Goal: Information Seeking & Learning: Compare options

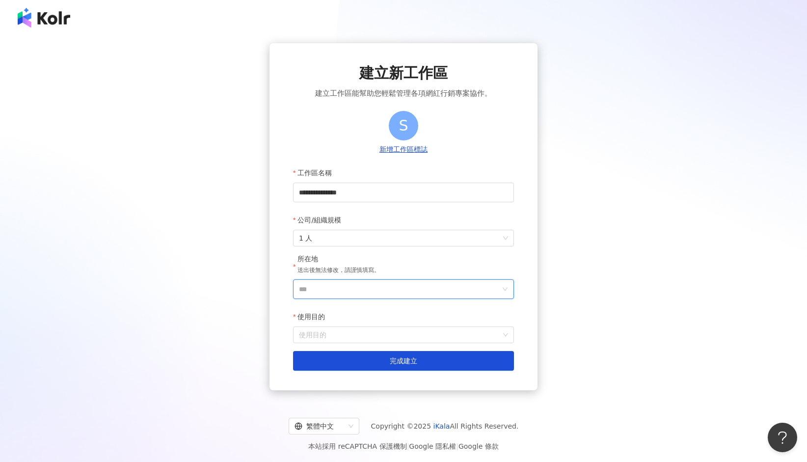
click at [354, 289] on input "***" at bounding box center [399, 289] width 201 height 19
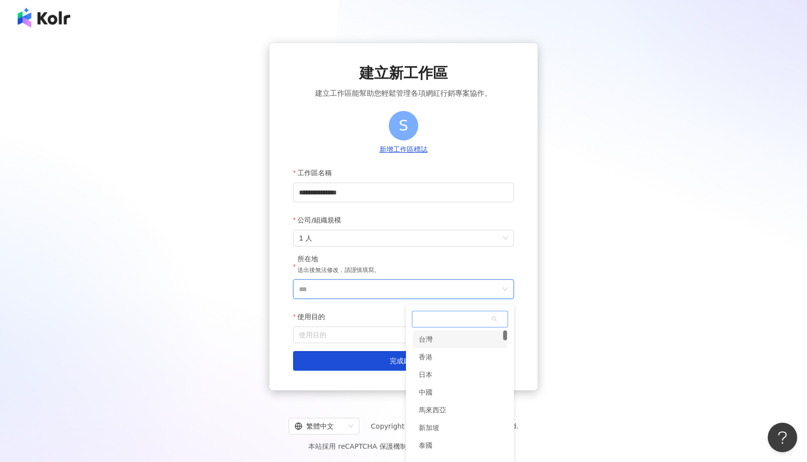
click at [427, 338] on div "台灣" at bounding box center [426, 339] width 14 height 18
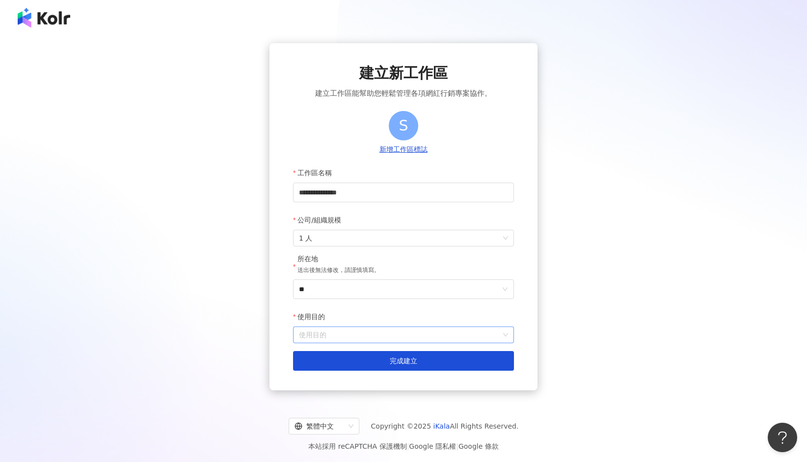
click at [416, 337] on input "使用目的" at bounding box center [403, 335] width 209 height 16
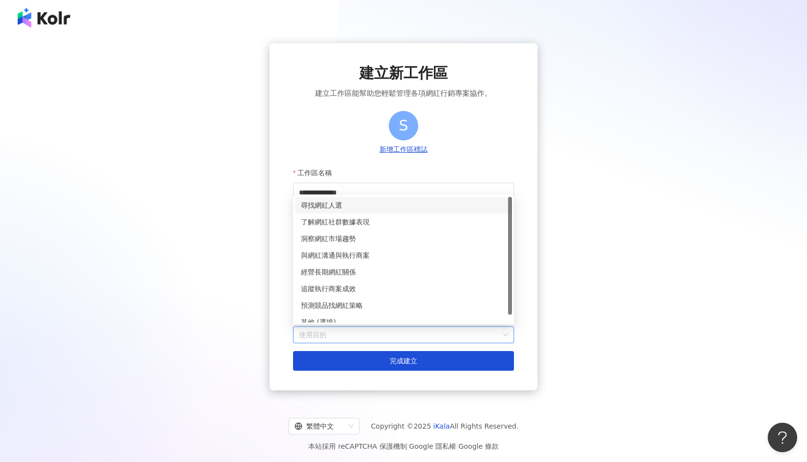
click at [327, 205] on div "尋找網紅人選" at bounding box center [403, 205] width 205 height 11
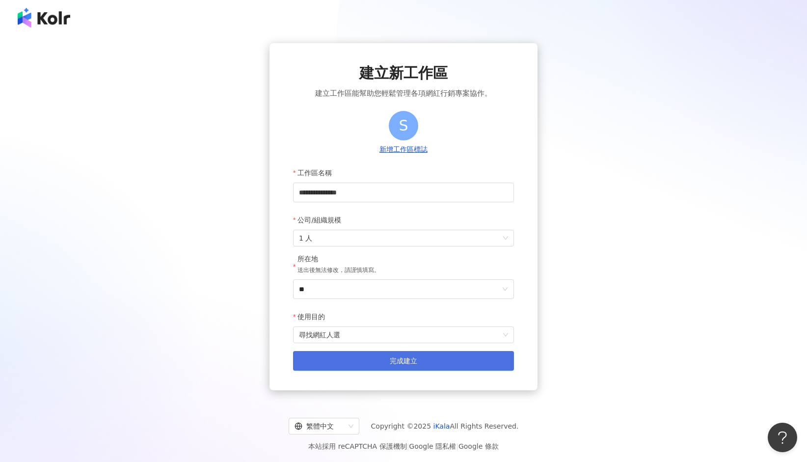
click at [372, 357] on button "完成建立" at bounding box center [403, 361] width 221 height 20
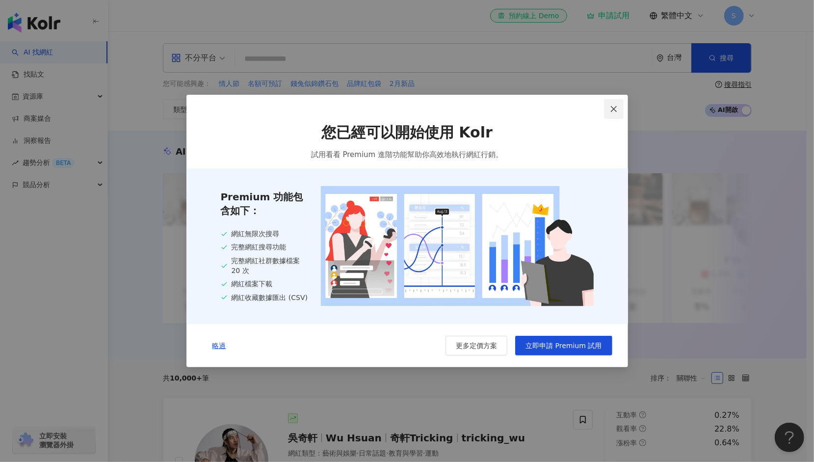
click at [613, 103] on button "Close" at bounding box center [614, 109] width 20 height 20
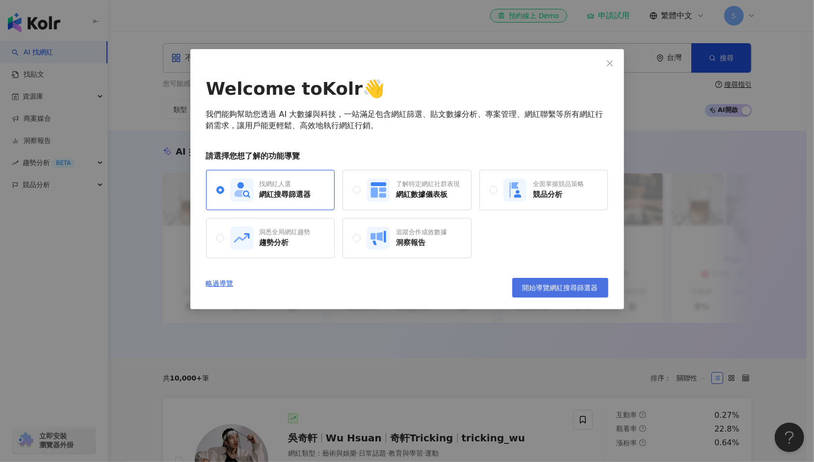
click at [570, 286] on span "開始導覽網紅搜尋篩選器" at bounding box center [561, 288] width 76 height 8
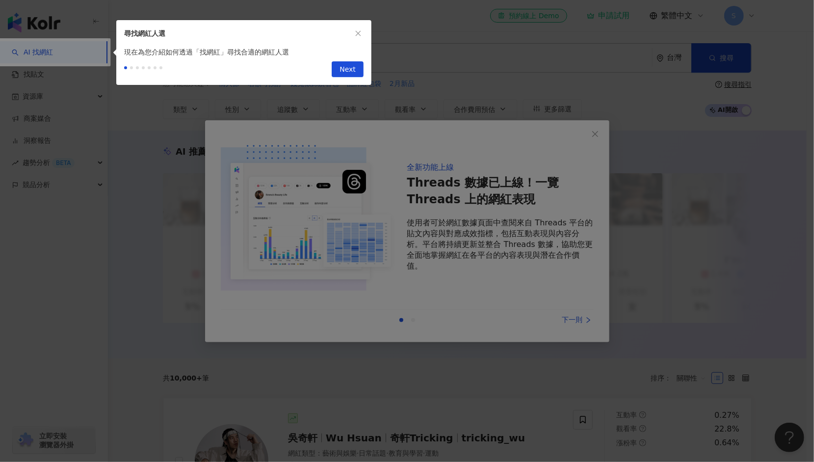
click at [477, 179] on div at bounding box center [407, 231] width 814 height 462
click at [359, 69] on button "Next" at bounding box center [348, 69] width 32 height 16
type input "*********"
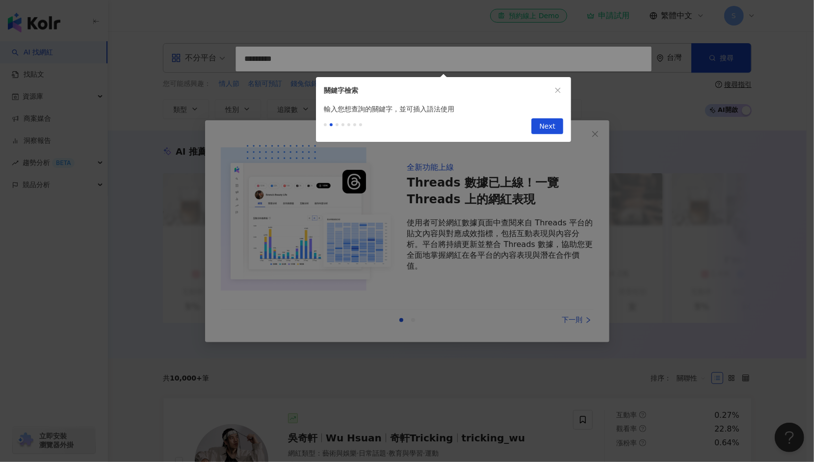
click at [529, 130] on div "Previous Next" at bounding box center [443, 127] width 255 height 27
click at [536, 127] on button "Next" at bounding box center [548, 126] width 32 height 16
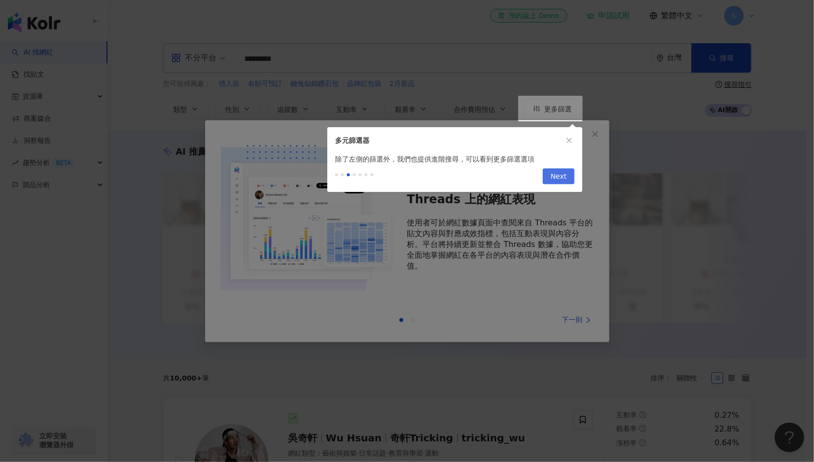
click at [562, 179] on span "Next" at bounding box center [559, 177] width 16 height 16
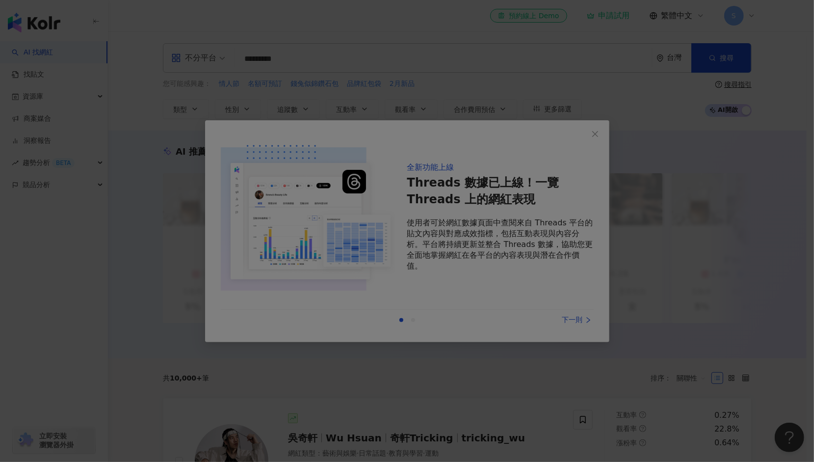
click at [564, 296] on div at bounding box center [407, 231] width 814 height 462
click at [581, 311] on div at bounding box center [407, 231] width 814 height 462
click at [582, 325] on div at bounding box center [407, 231] width 814 height 462
click at [276, 237] on div at bounding box center [407, 231] width 814 height 462
drag, startPoint x: 608, startPoint y: 80, endPoint x: 583, endPoint y: 223, distance: 146.0
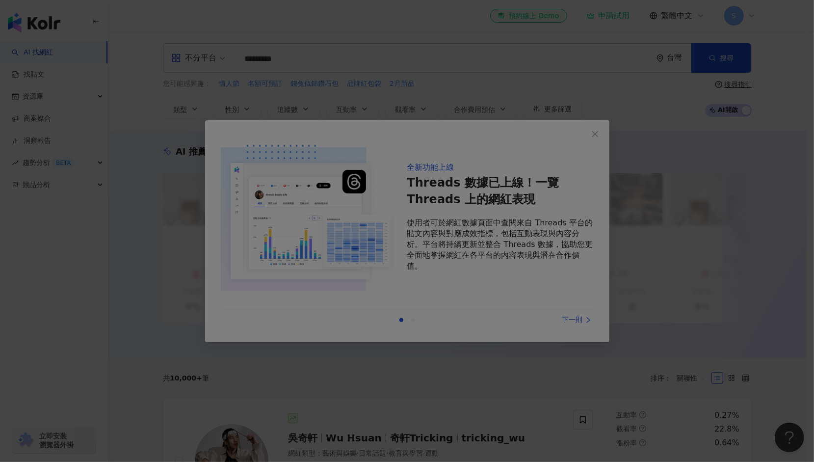
click at [595, 236] on div at bounding box center [407, 231] width 814 height 462
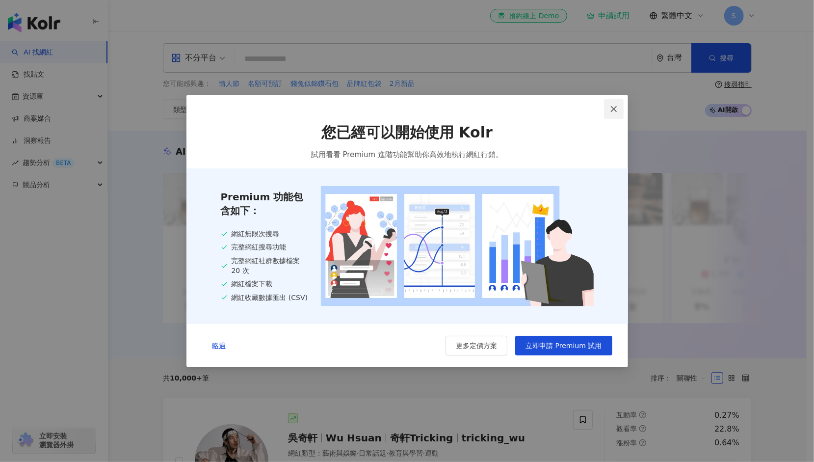
click at [611, 111] on icon "close" at bounding box center [614, 109] width 8 height 8
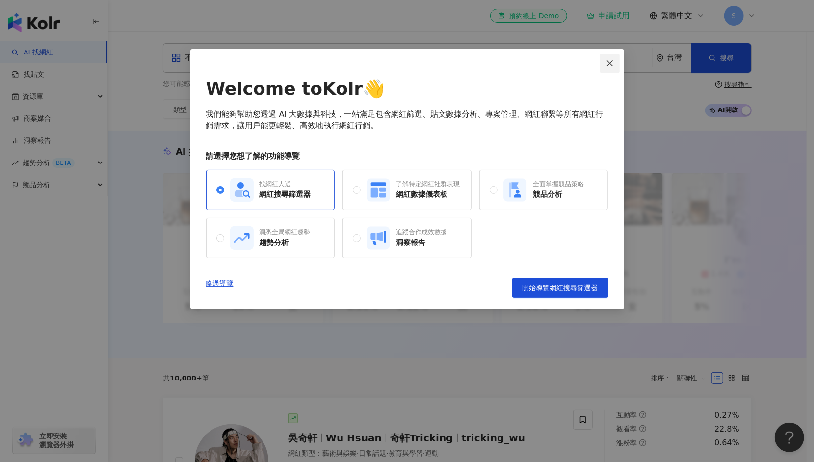
click at [613, 61] on icon "close" at bounding box center [610, 63] width 8 height 8
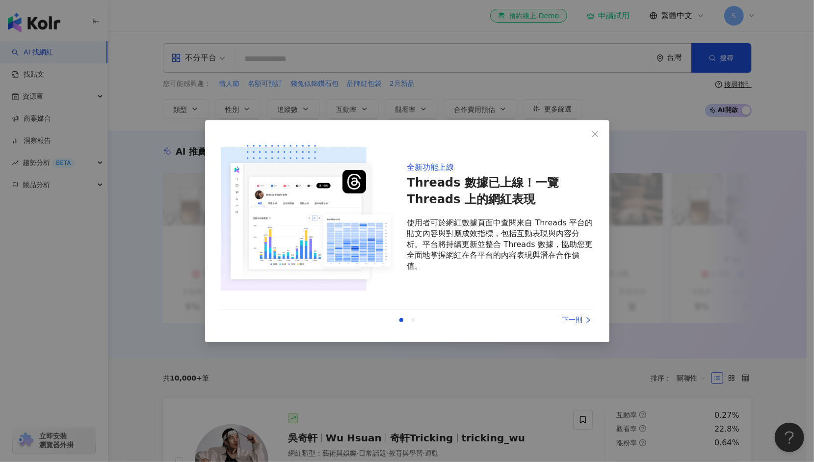
click at [580, 320] on div "下一則" at bounding box center [557, 320] width 74 height 11
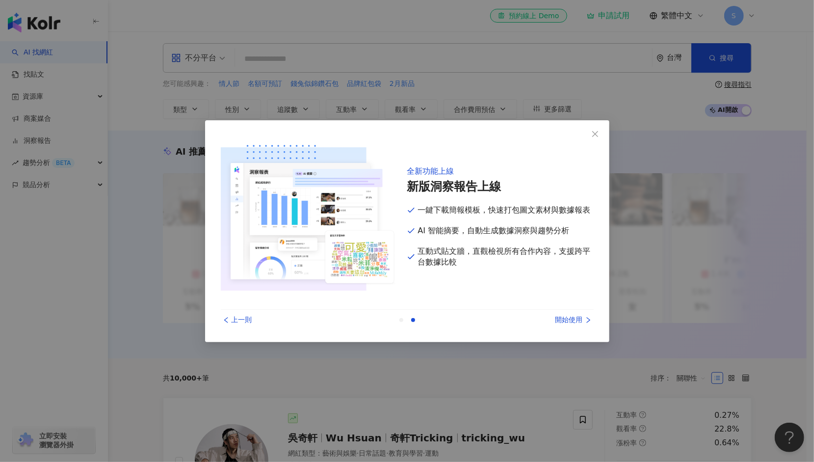
click at [580, 320] on div "開始使用" at bounding box center [557, 320] width 74 height 11
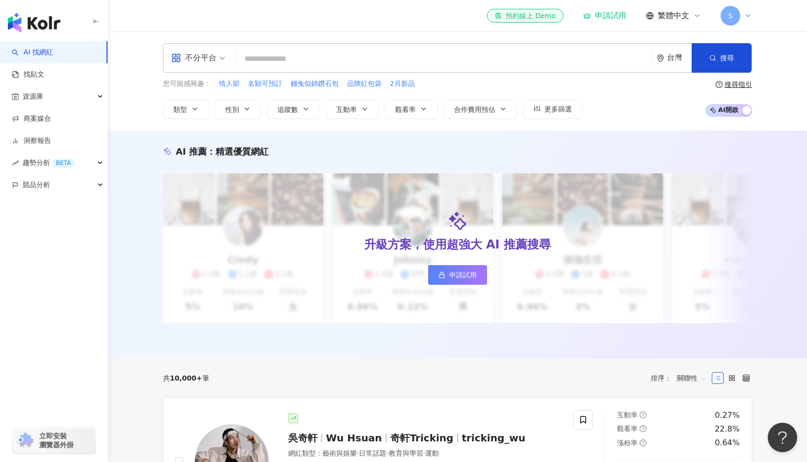
click at [257, 62] on input "search" at bounding box center [443, 59] width 409 height 19
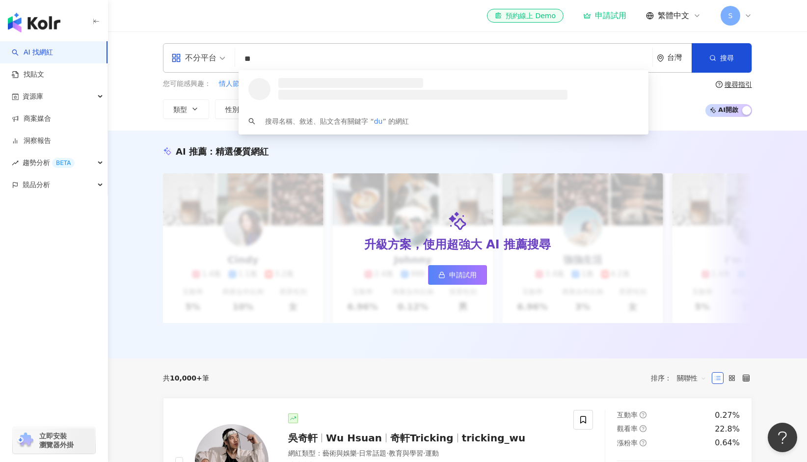
type input "*"
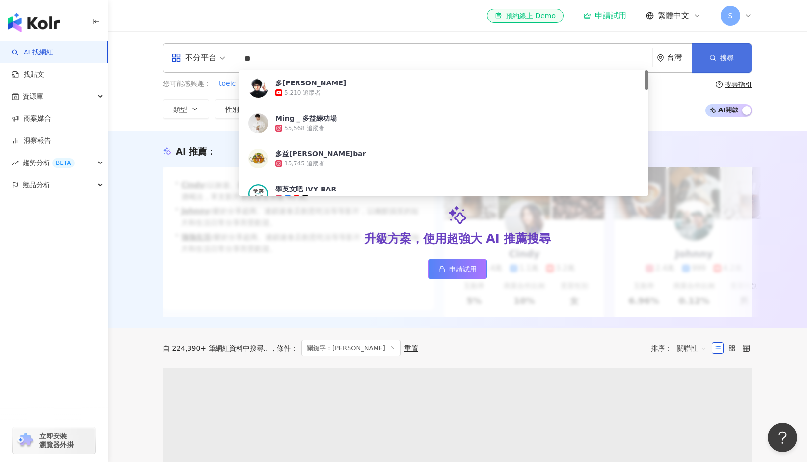
type input "**"
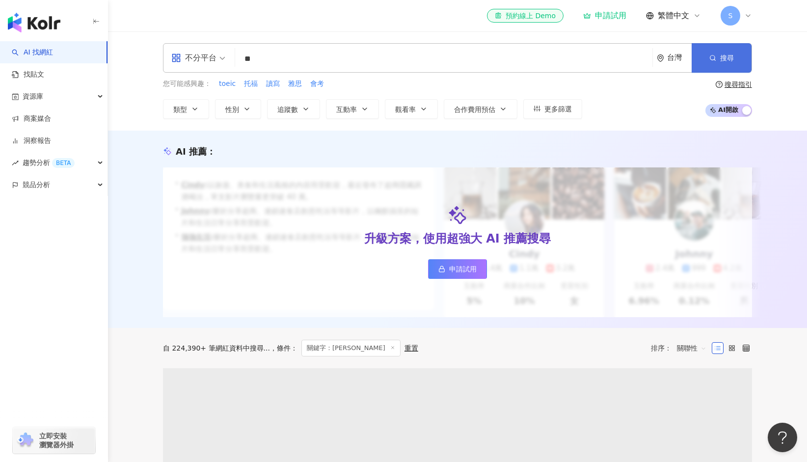
click at [730, 56] on span "搜尋" at bounding box center [727, 58] width 14 height 8
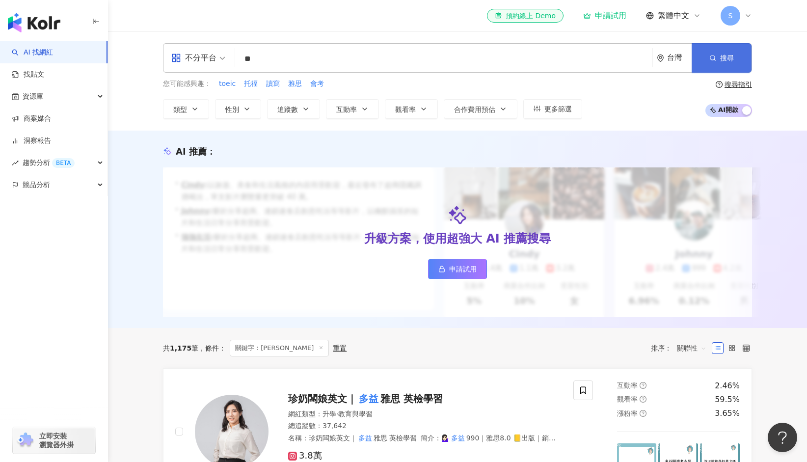
click at [730, 56] on span "搜尋" at bounding box center [727, 58] width 14 height 8
click at [609, 19] on div "申請試用" at bounding box center [604, 16] width 43 height 10
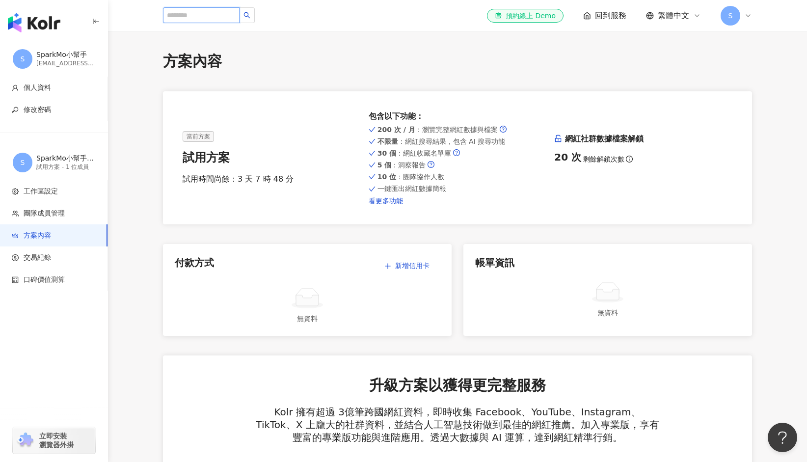
click at [194, 12] on input "search" at bounding box center [201, 15] width 77 height 16
type input "**"
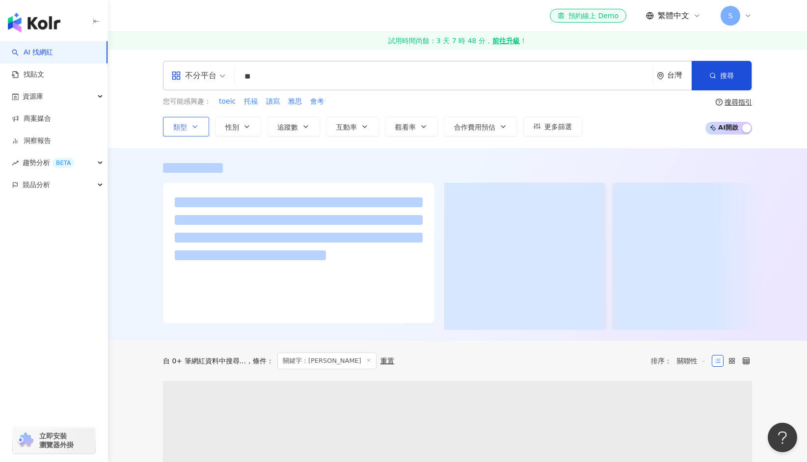
click at [201, 131] on button "類型" at bounding box center [186, 127] width 46 height 20
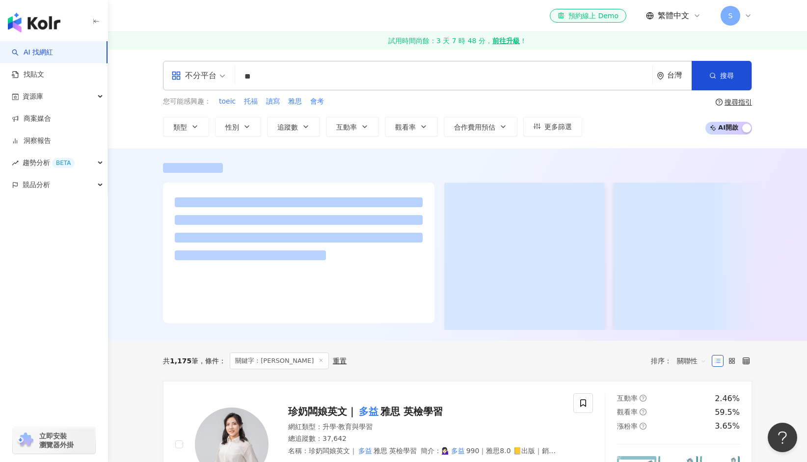
click at [160, 119] on div "不分平台 ** 台灣 搜尋 您可能感興趣： toeic 托福 讀寫 雅思 會考 類型 搜尋或選擇您想要的類型： 搜尋 藝術與娛樂 美妝時尚 氣候和環境 日常話…" at bounding box center [457, 99] width 628 height 76
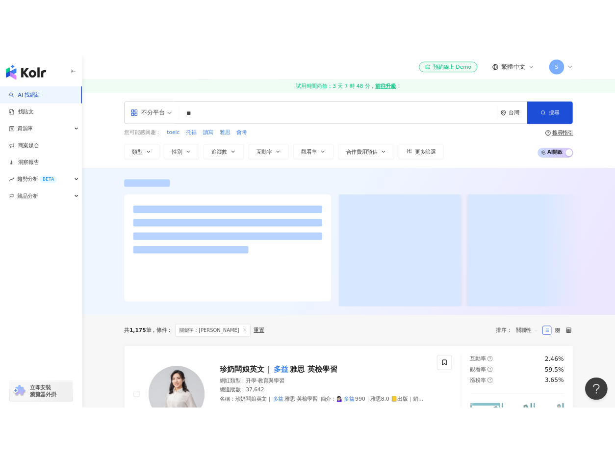
scroll to position [98, 0]
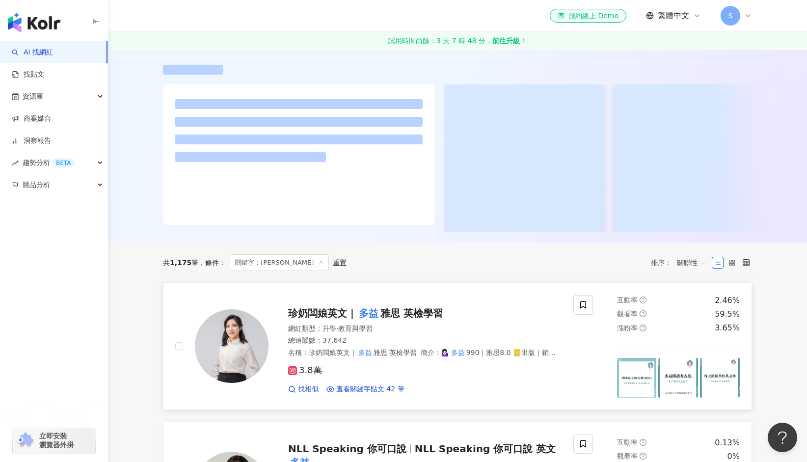
click at [555, 319] on div "珍奶闆娘英文｜ 多益 雅思 英檢學習" at bounding box center [424, 313] width 273 height 14
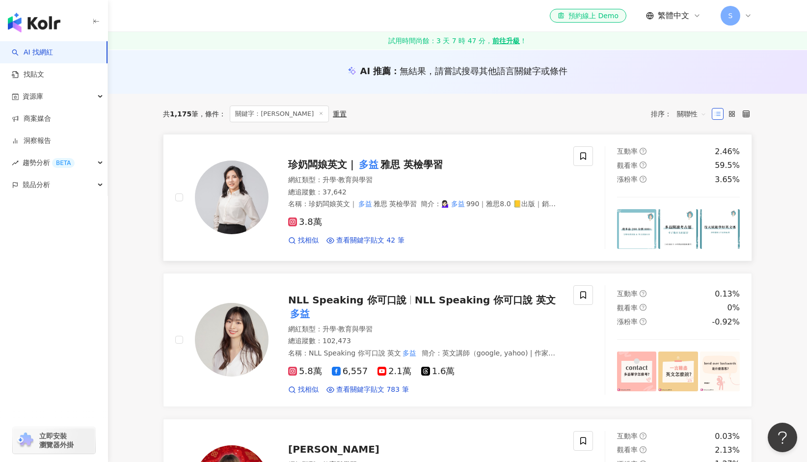
click at [465, 217] on div "3.8萬" at bounding box center [424, 222] width 273 height 11
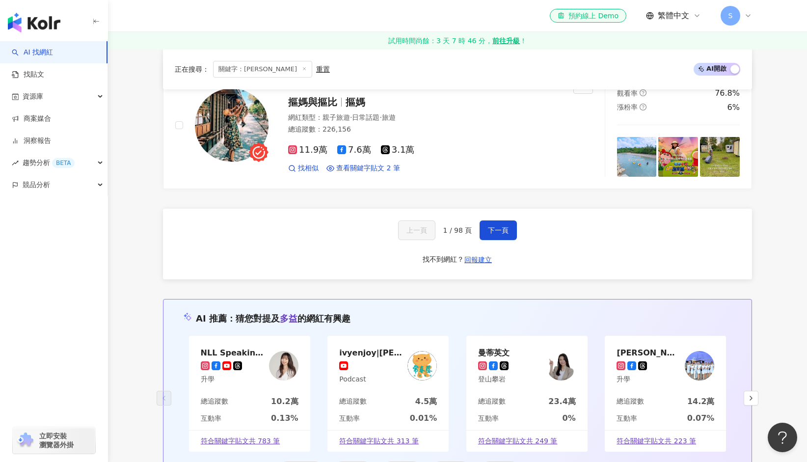
scroll to position [1721, 0]
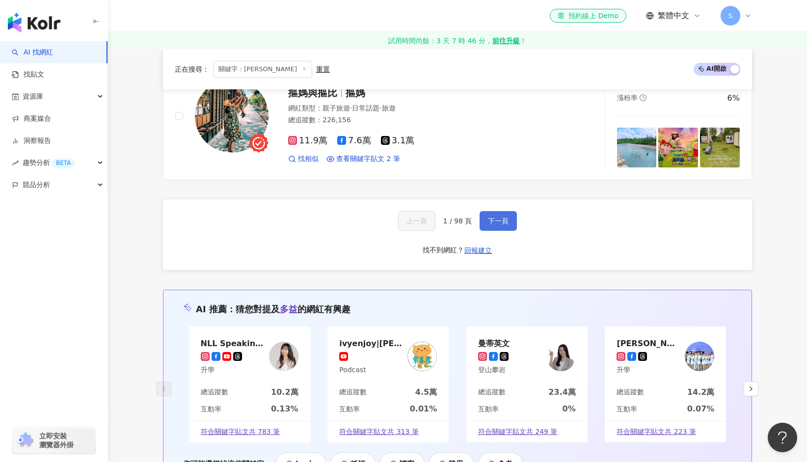
click at [496, 217] on span "下一頁" at bounding box center [498, 221] width 21 height 8
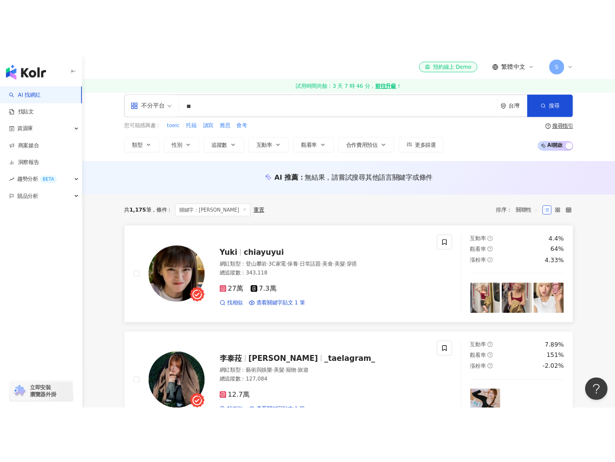
scroll to position [0, 0]
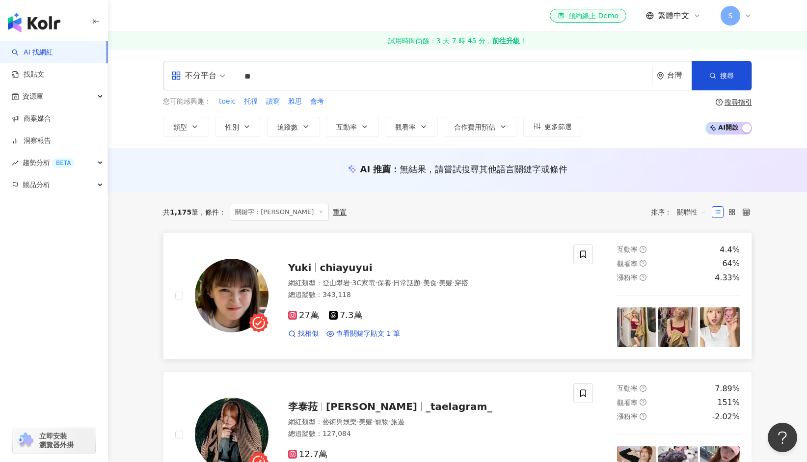
click at [234, 279] on img at bounding box center [232, 296] width 74 height 74
click at [258, 293] on img at bounding box center [232, 296] width 74 height 74
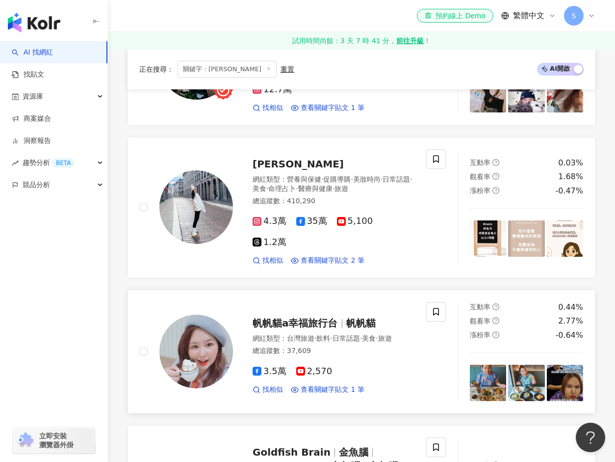
scroll to position [491, 0]
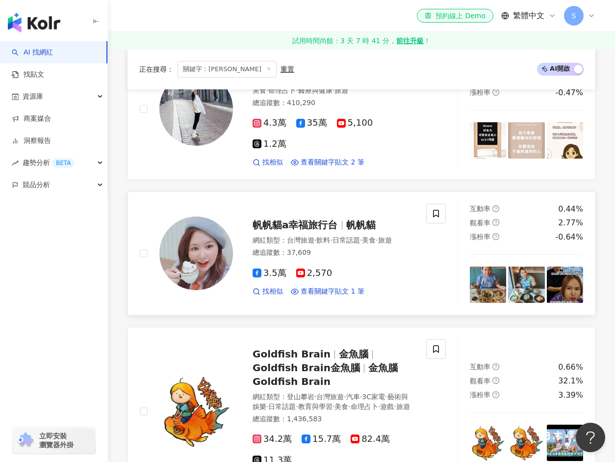
click at [396, 214] on div "帆帆貓a幸福旅行台 帆帆貓 網紅類型 ： 台灣旅遊 · 飲料 · 日常話題 · 美食 · 旅遊 總追蹤數 ： 37,609 3.5萬 2,570 找相似 查看…" at bounding box center [324, 253] width 182 height 86
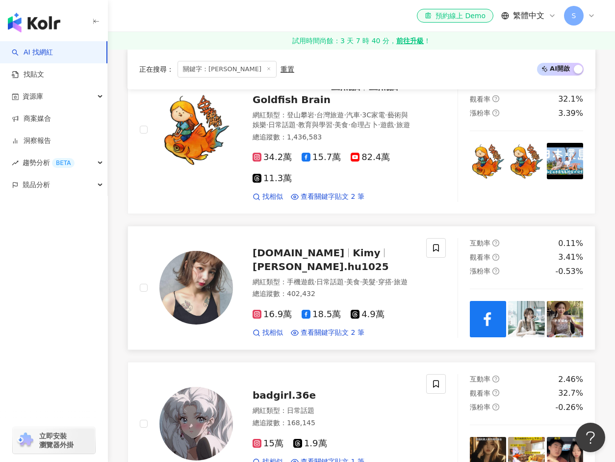
scroll to position [789, 0]
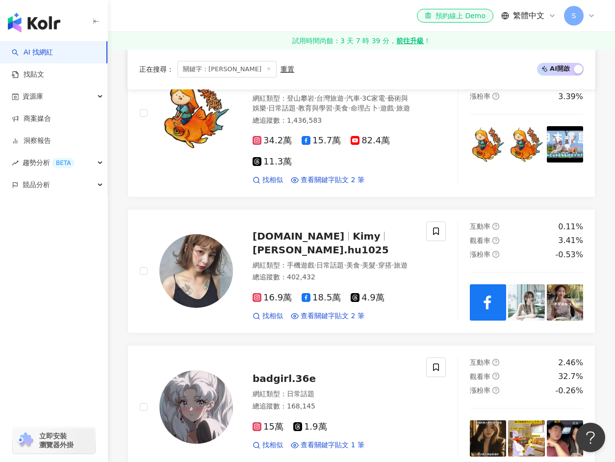
drag, startPoint x: 120, startPoint y: 249, endPoint x: 125, endPoint y: 259, distance: 11.2
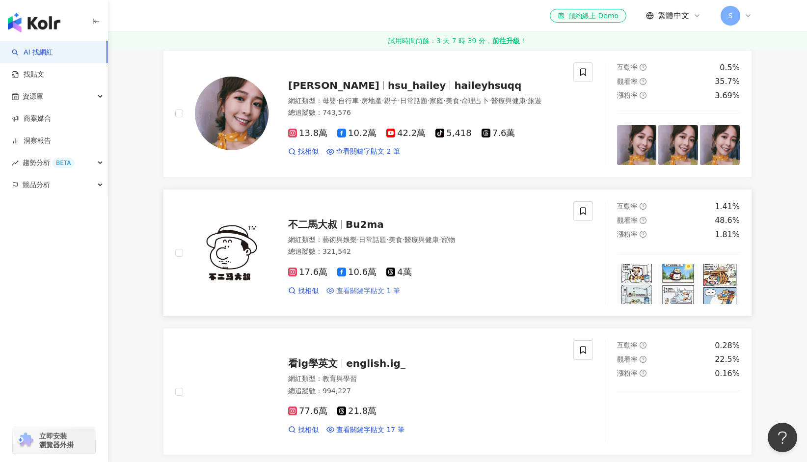
scroll to position [1365, 0]
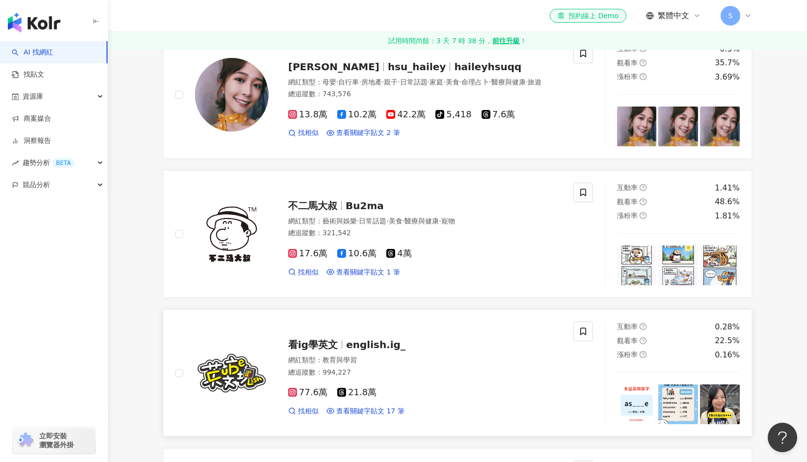
click at [171, 369] on div "看ig學英文 english.ig_ 網紅類型 ： 教育與學習 總追蹤數 ： 994,227 77.6萬 21.8萬 找相似 查看關鍵字貼文 17 筆 202…" at bounding box center [383, 372] width 441 height 103
click at [183, 367] on div at bounding box center [221, 372] width 93 height 103
drag, startPoint x: 178, startPoint y: 363, endPoint x: 140, endPoint y: 363, distance: 38.3
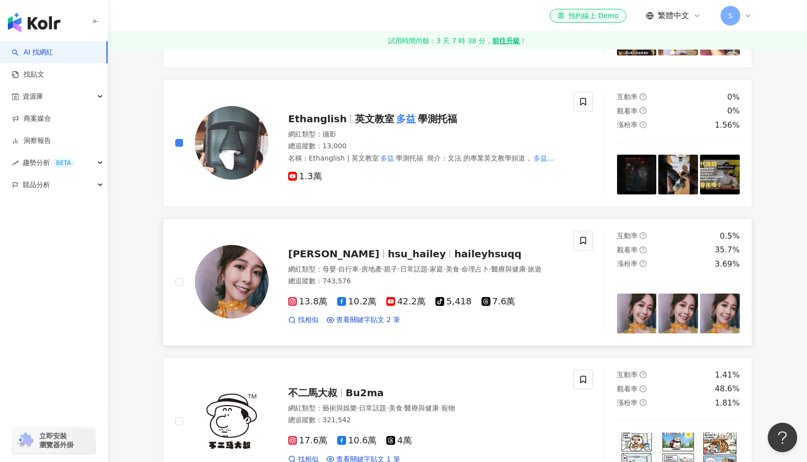
scroll to position [1169, 0]
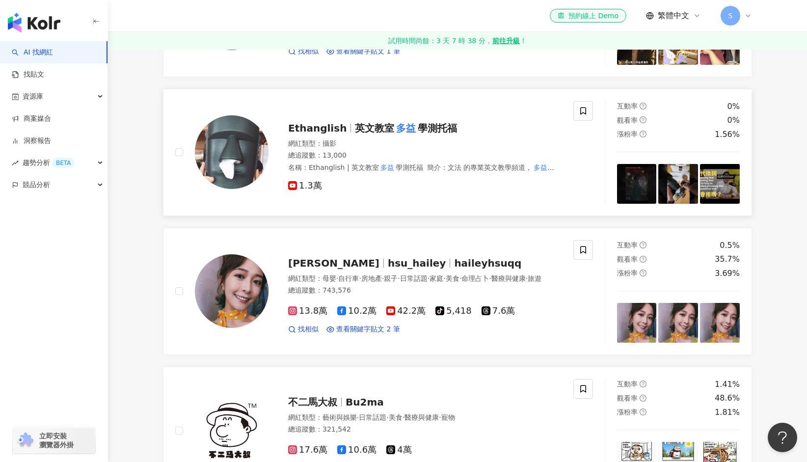
click at [337, 130] on span "Ethanglish" at bounding box center [321, 128] width 67 height 12
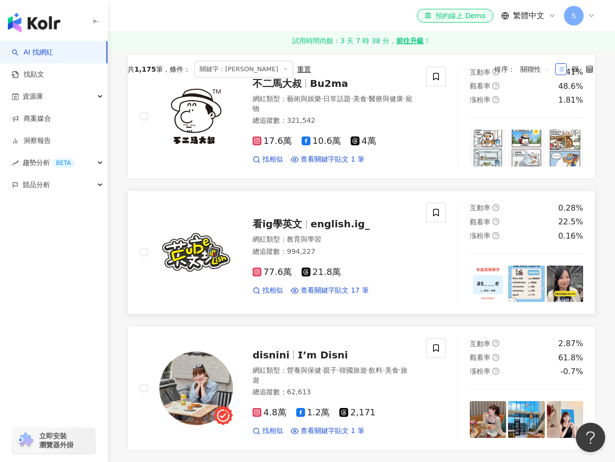
scroll to position [1471, 0]
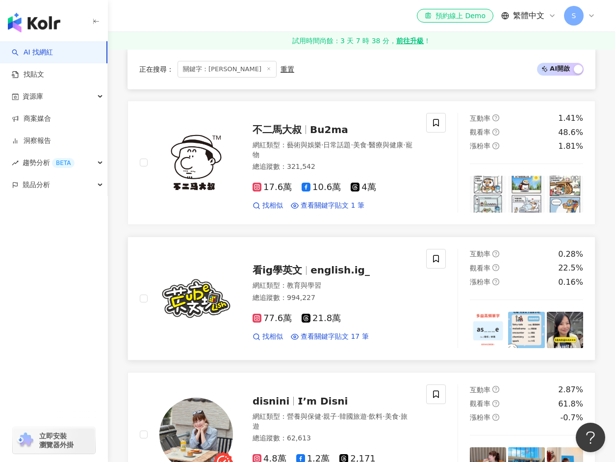
click at [295, 264] on span "看ig學英文" at bounding box center [278, 270] width 50 height 12
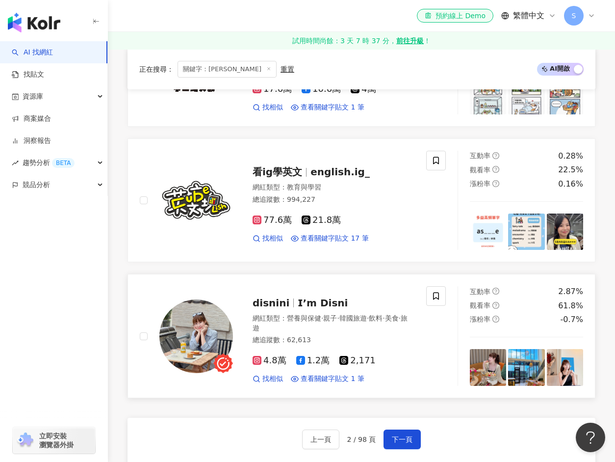
scroll to position [1668, 0]
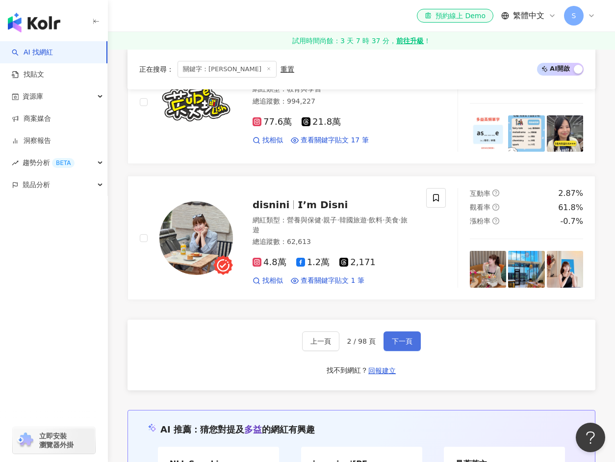
click at [400, 337] on span "下一頁" at bounding box center [402, 341] width 21 height 8
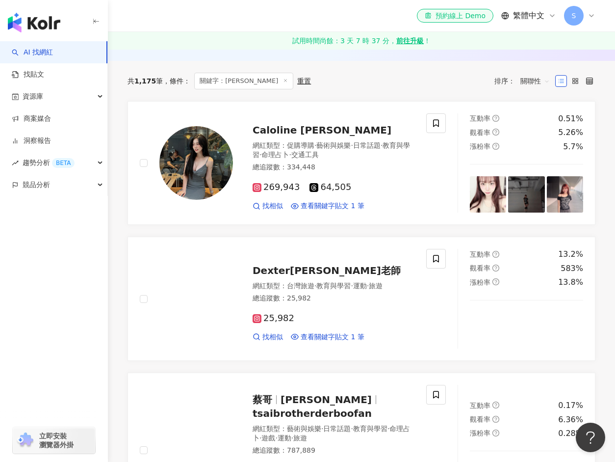
scroll to position [0, 0]
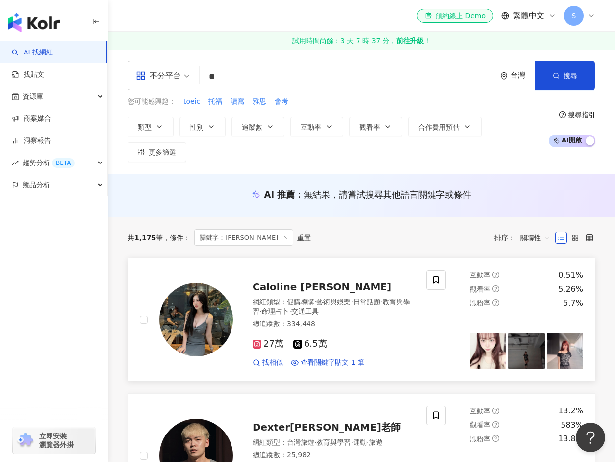
click at [284, 291] on span "Caloline 卡洛琳" at bounding box center [322, 287] width 139 height 12
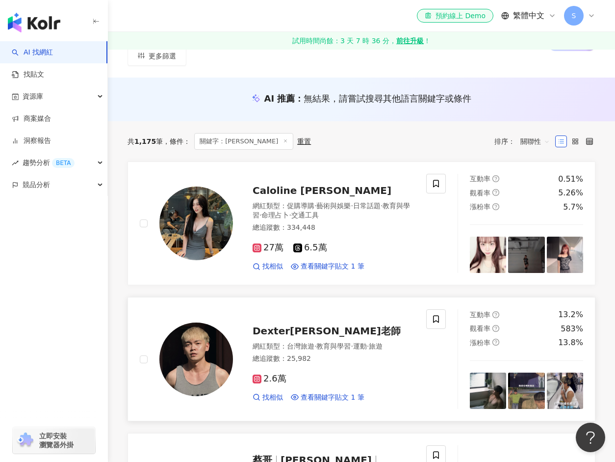
scroll to position [98, 0]
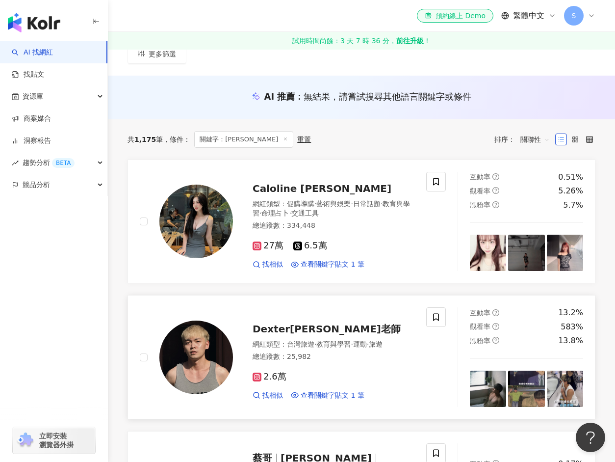
click at [208, 349] on img at bounding box center [197, 357] width 74 height 74
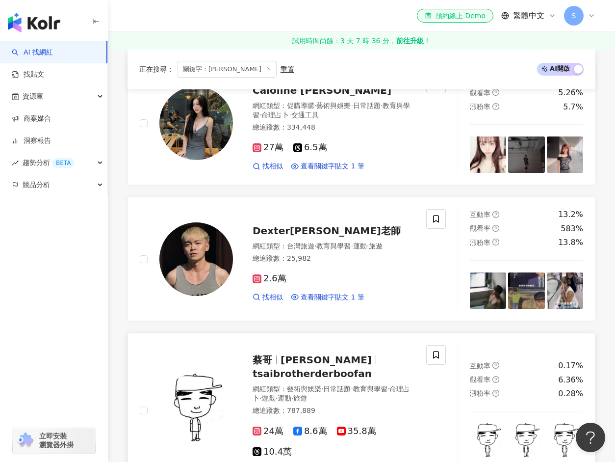
click at [298, 384] on div "網紅類型 ： 藝術與娛樂 · 日常話題 · 教育與學習 · 命理占卜 · 遊戲 · 運動 · 旅遊" at bounding box center [334, 393] width 162 height 19
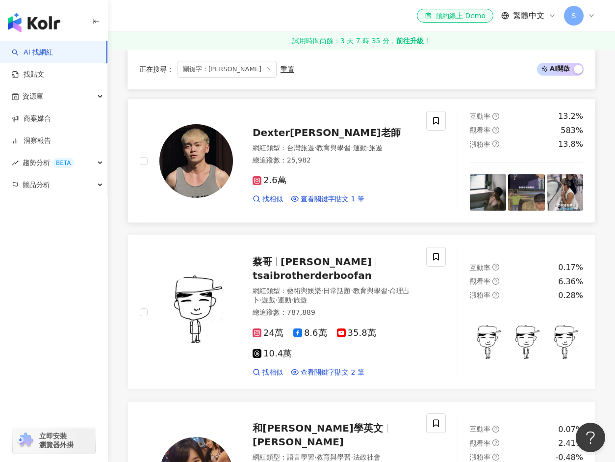
scroll to position [393, 0]
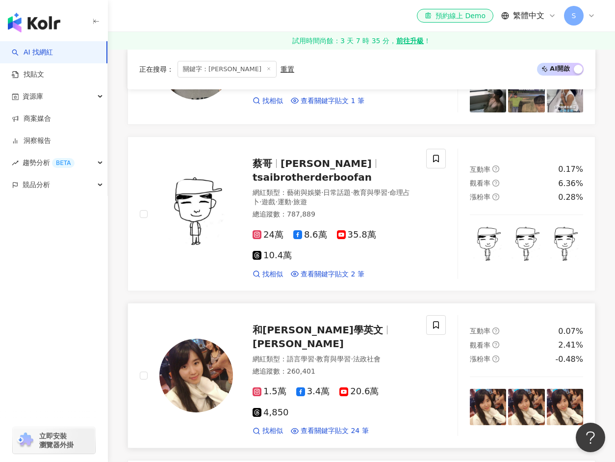
click at [262, 324] on span "和Cindy學英文" at bounding box center [318, 330] width 131 height 12
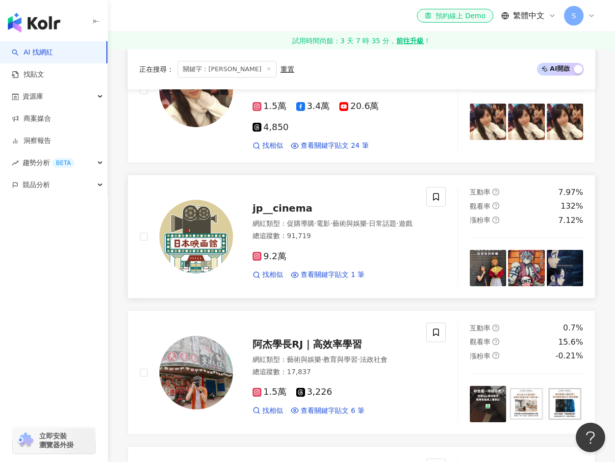
scroll to position [687, 0]
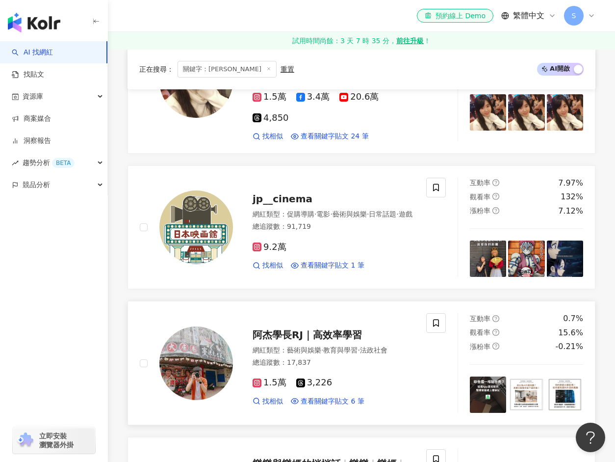
click at [309, 320] on div "阿杰學長RJ｜高效率學習 網紅類型 ： 藝術與娛樂 · 教育與學習 · 法政社會 總追蹤數 ： 17,837 1.5萬 3,226 找相似 查看關鍵字貼文 6…" at bounding box center [324, 363] width 182 height 86
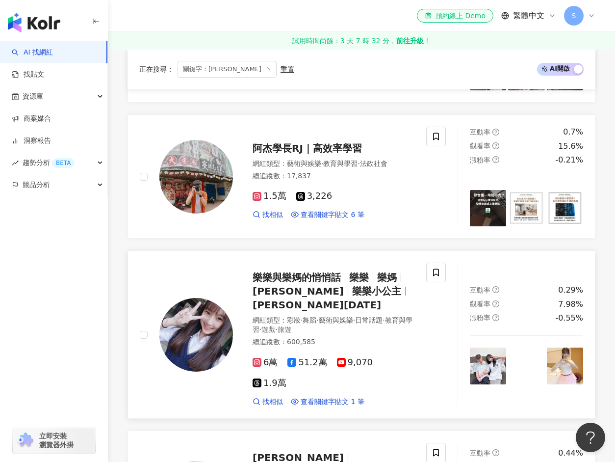
scroll to position [883, 0]
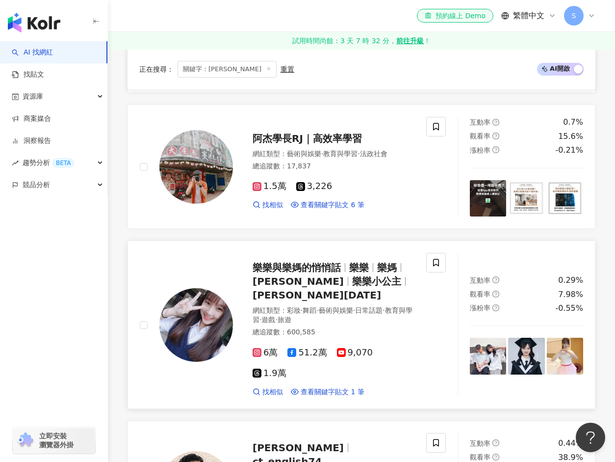
click at [299, 262] on span "樂樂與樂媽的悄悄話" at bounding box center [297, 268] width 88 height 12
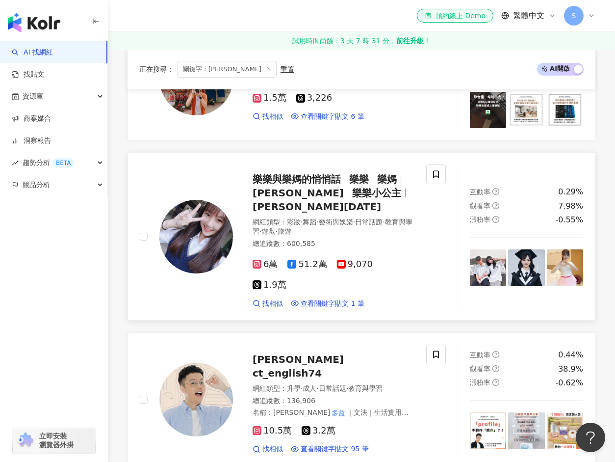
scroll to position [982, 0]
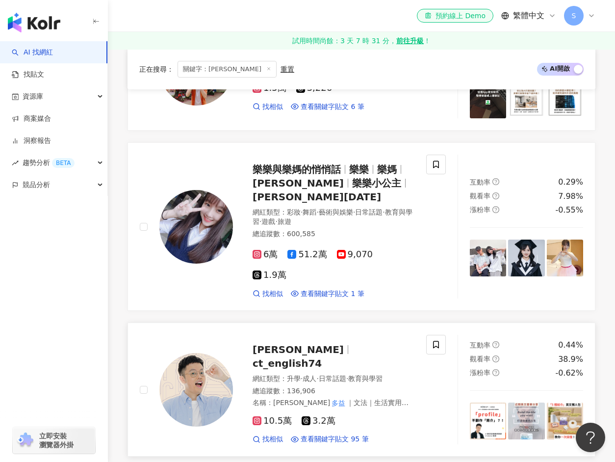
click at [292, 357] on span "ct_english74" at bounding box center [287, 363] width 69 height 12
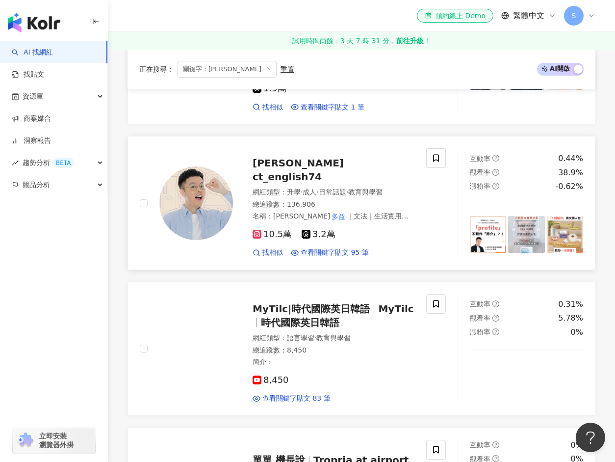
scroll to position [1178, 0]
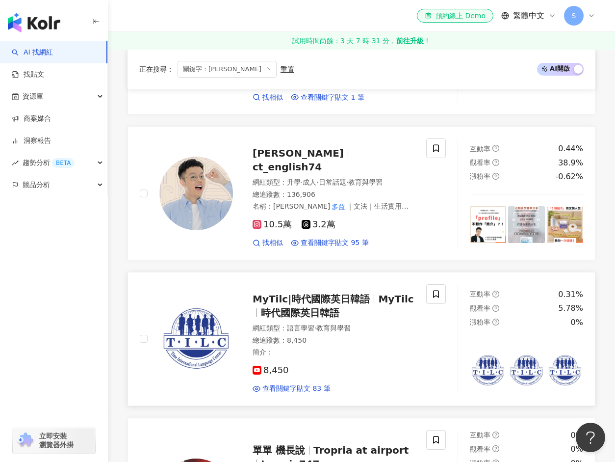
click at [310, 307] on span "時代國際英日韓語" at bounding box center [300, 313] width 79 height 12
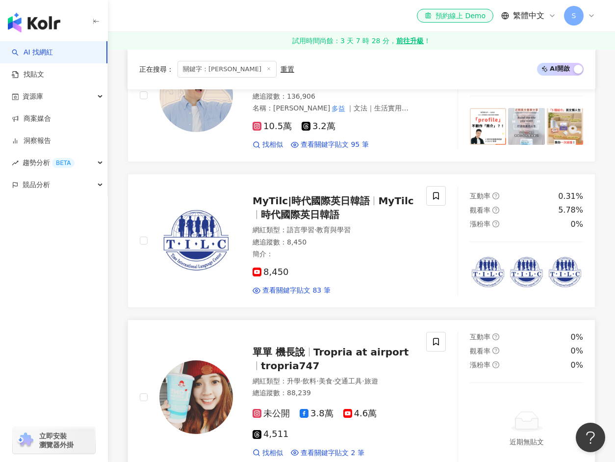
click at [279, 346] on span "單單 機長說" at bounding box center [279, 352] width 53 height 12
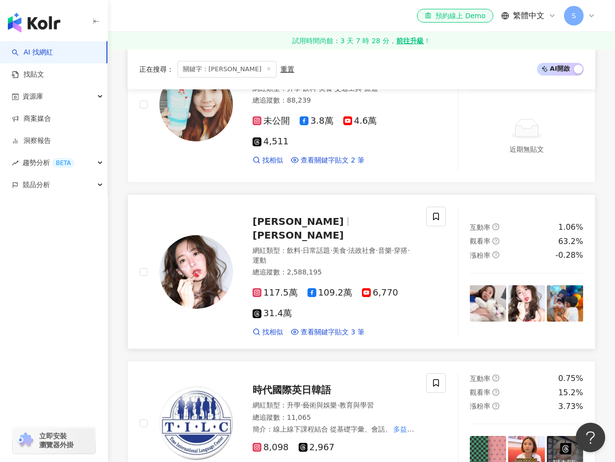
scroll to position [1571, 0]
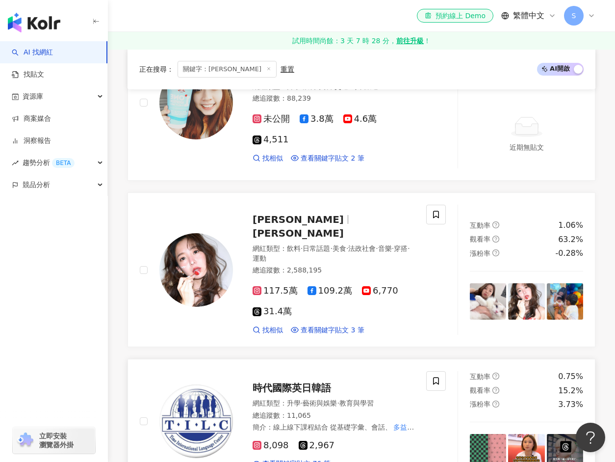
click at [279, 382] on span "時代國際英日韓語" at bounding box center [292, 388] width 79 height 12
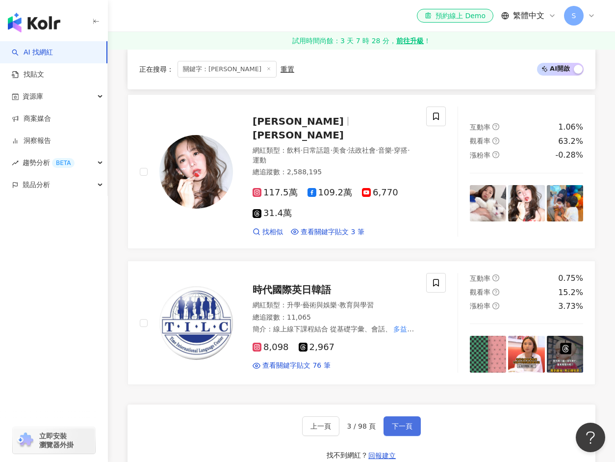
click at [389, 416] on button "下一頁" at bounding box center [402, 426] width 37 height 20
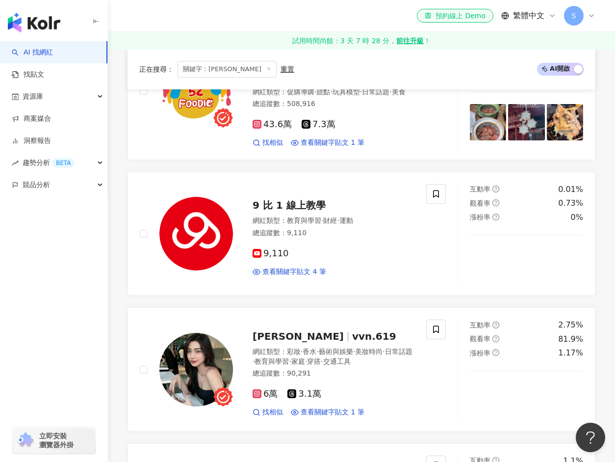
scroll to position [1629, 0]
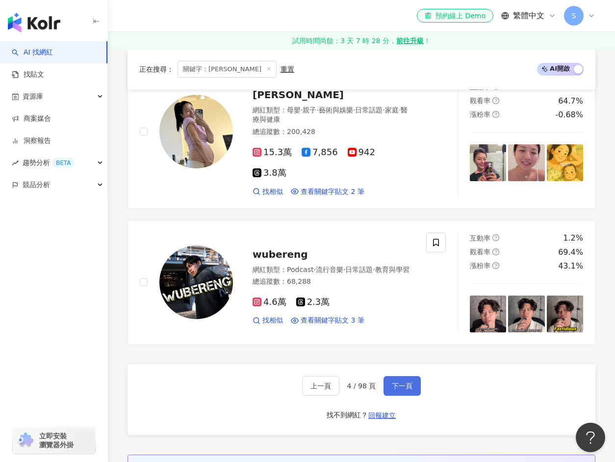
click at [403, 382] on span "下一頁" at bounding box center [402, 386] width 21 height 8
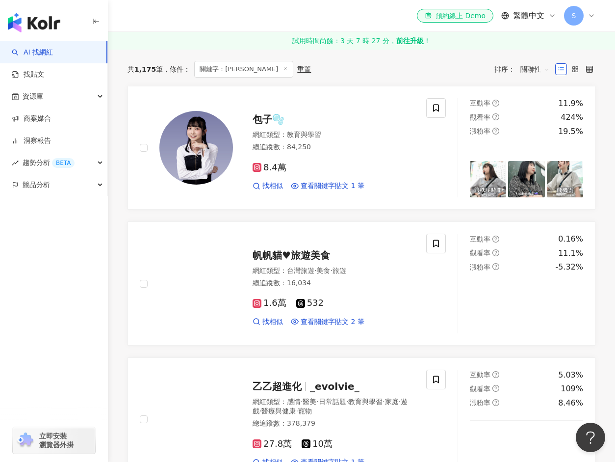
scroll to position [0, 0]
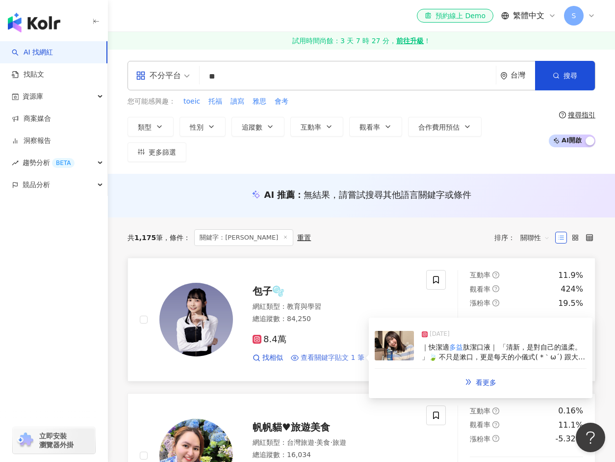
click at [333, 355] on span "查看關鍵字貼文 1 筆" at bounding box center [333, 358] width 64 height 10
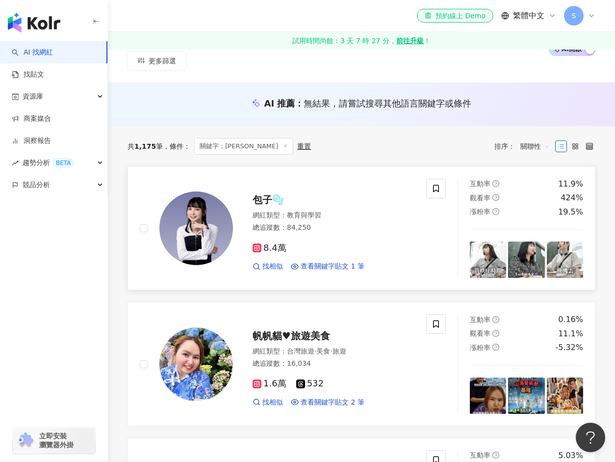
scroll to position [98, 0]
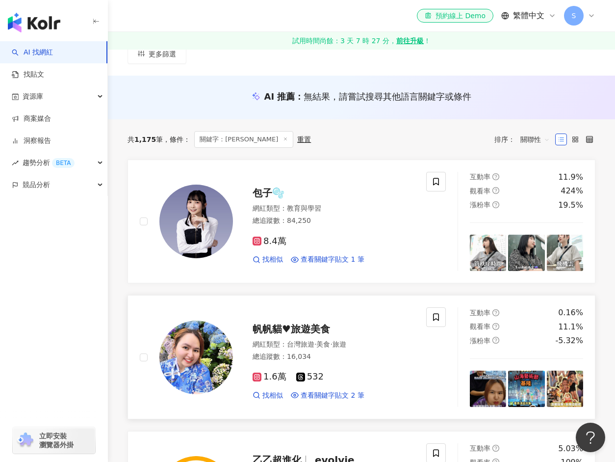
click at [304, 342] on span "台灣旅遊" at bounding box center [300, 344] width 27 height 8
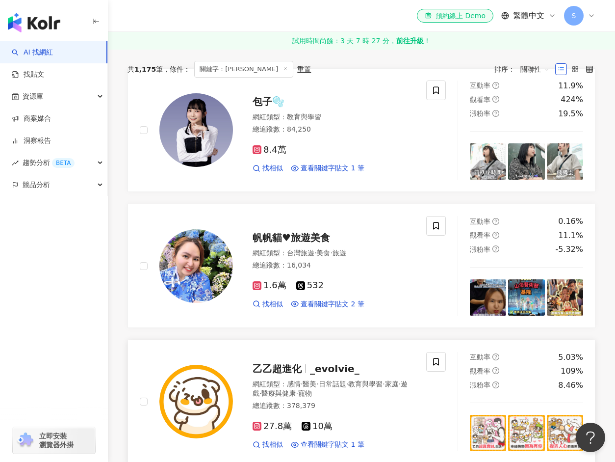
scroll to position [196, 0]
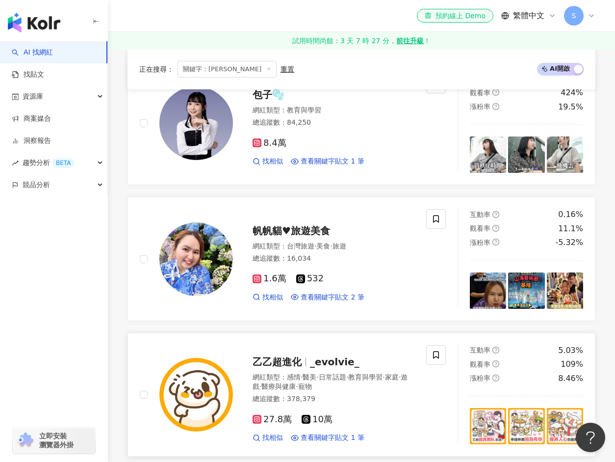
click at [268, 365] on span "乙乙超進化" at bounding box center [277, 362] width 49 height 12
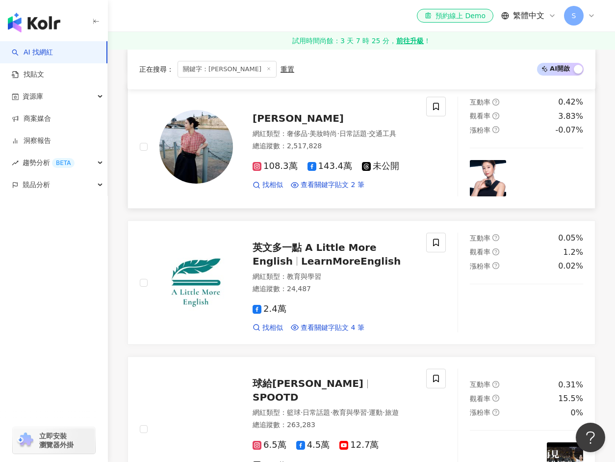
scroll to position [589, 0]
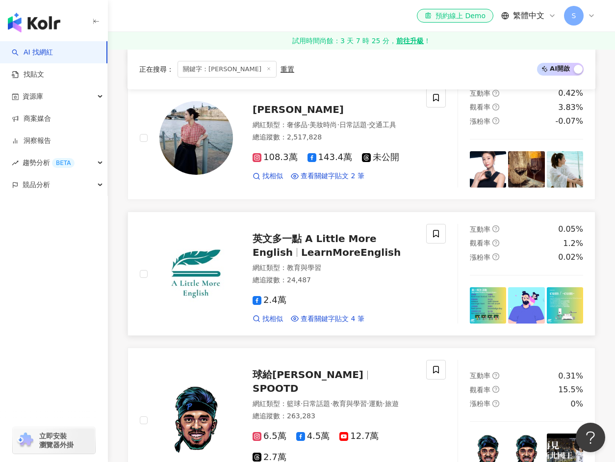
click at [313, 246] on span "LearnMoreEnglish" at bounding box center [351, 252] width 100 height 12
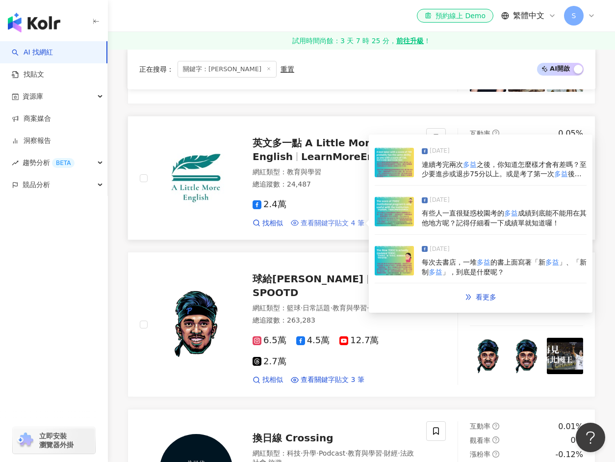
scroll to position [687, 0]
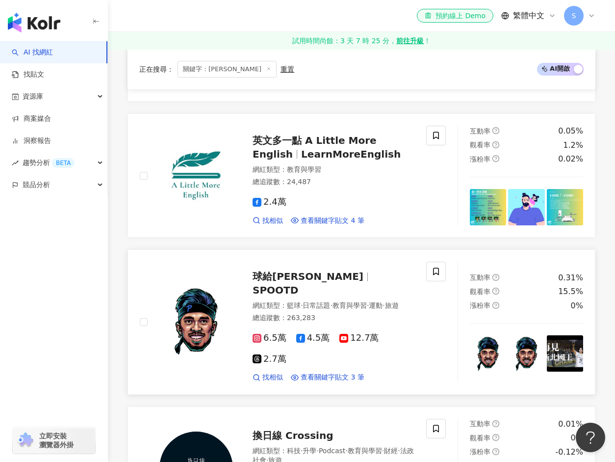
click at [298, 265] on div "球給彭尊 SPOOTD 網紅類型 ： 籃球 · 日常話題 · 教育與學習 · 運動 · 旅遊 總追蹤數 ： 263,283 6.5萬 4.5萬 12.7萬 2…" at bounding box center [324, 322] width 182 height 121
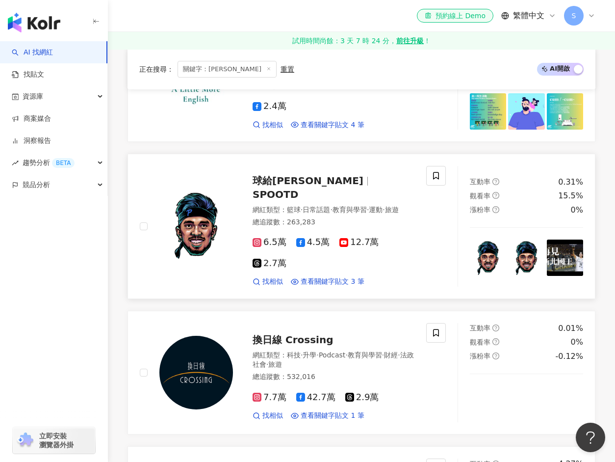
scroll to position [785, 0]
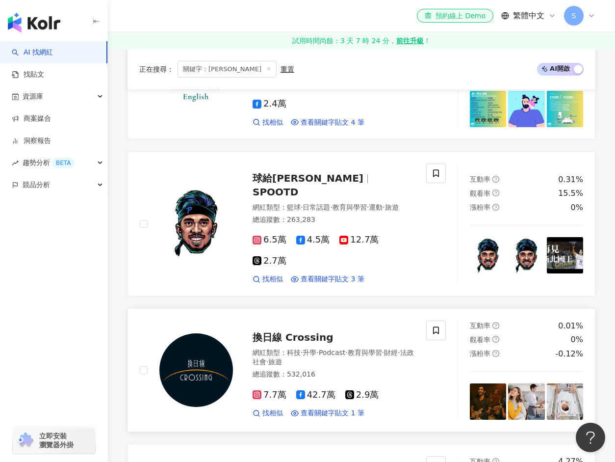
click at [310, 348] on div "網紅類型 ： 科技 · 升學 · Podcast · 教育與學習 · 財經 · 法政社會 · 旅遊" at bounding box center [334, 357] width 162 height 19
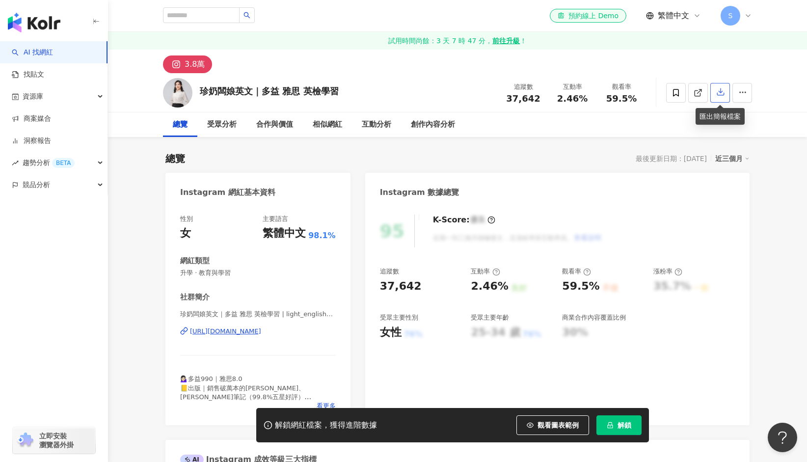
click at [721, 95] on icon "button" at bounding box center [720, 92] width 7 height 7
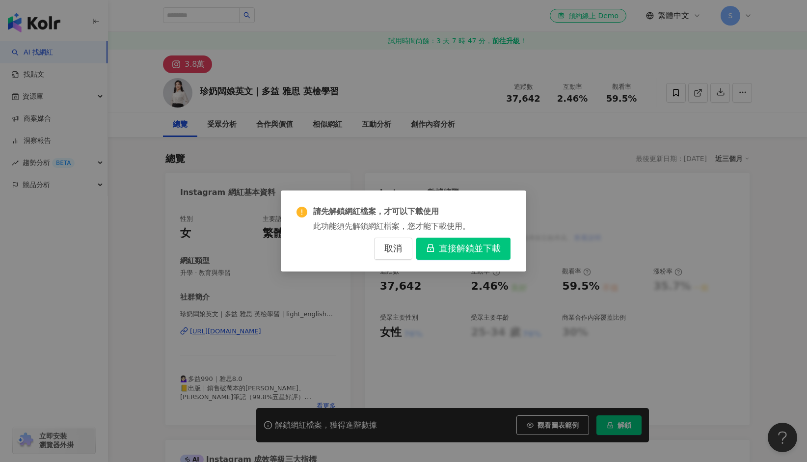
click at [453, 249] on span "直接解鎖並下載" at bounding box center [470, 248] width 62 height 11
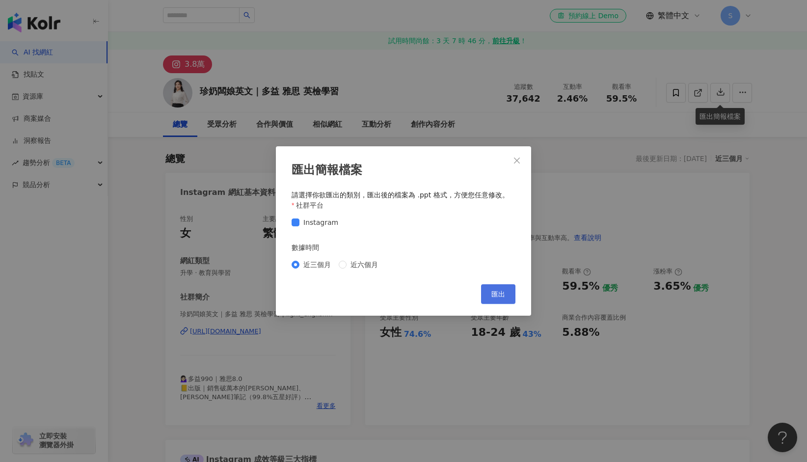
click at [492, 293] on span "匯出" at bounding box center [498, 294] width 14 height 8
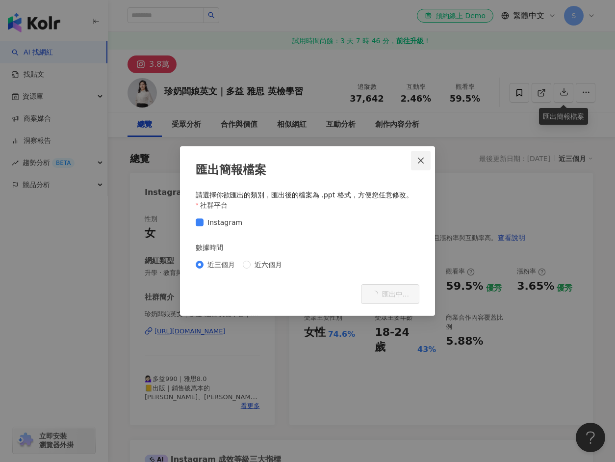
click at [425, 159] on icon "close" at bounding box center [421, 161] width 8 height 8
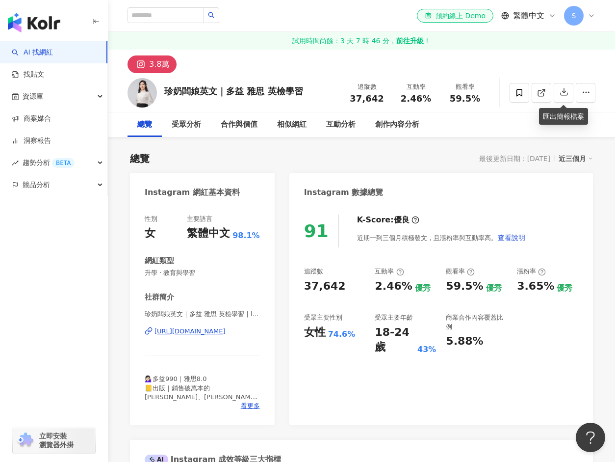
click at [427, 162] on div "總覽 最後更新日期：2025/8/19 近三個月" at bounding box center [361, 159] width 463 height 14
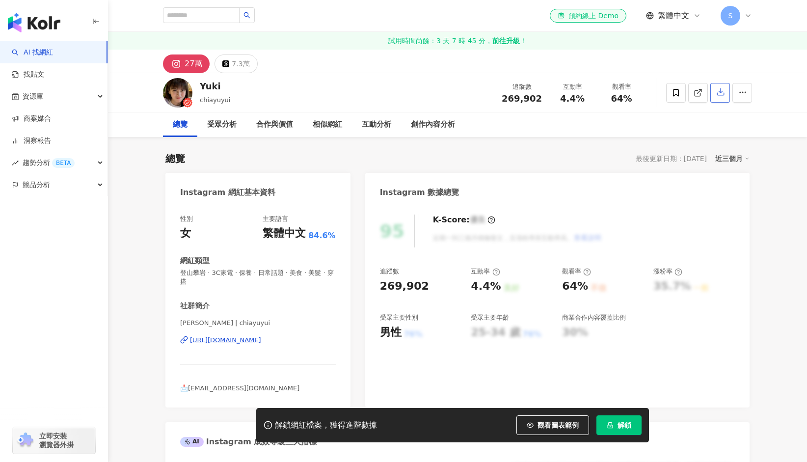
click at [718, 94] on icon "button" at bounding box center [720, 91] width 9 height 9
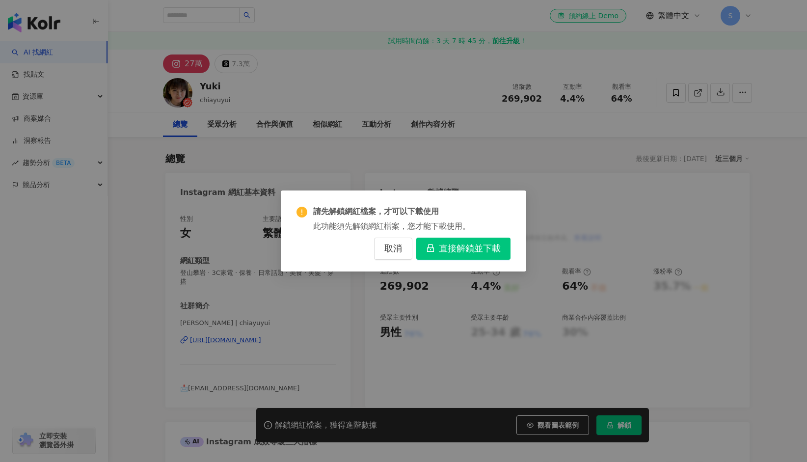
click at [465, 241] on button "直接解鎖並下載" at bounding box center [463, 249] width 94 height 22
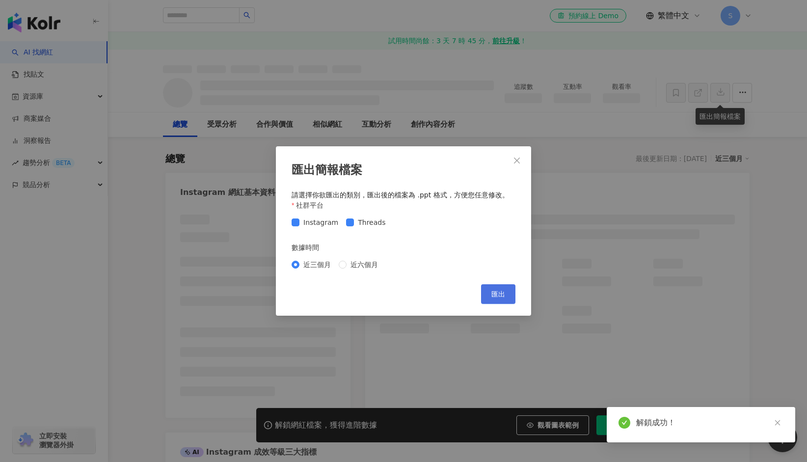
click at [496, 289] on button "匯出" at bounding box center [498, 294] width 34 height 20
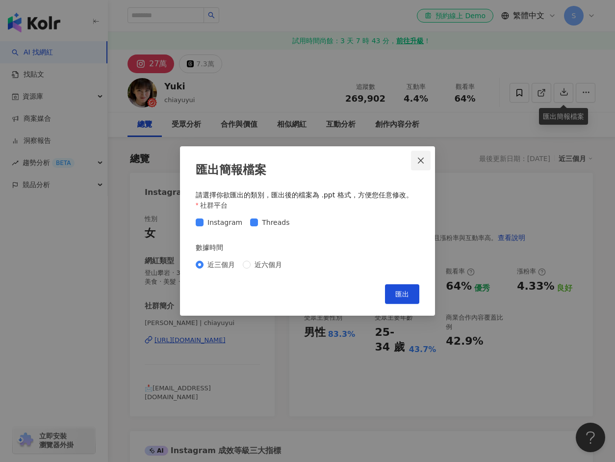
click at [417, 159] on span "Close" at bounding box center [421, 161] width 20 height 8
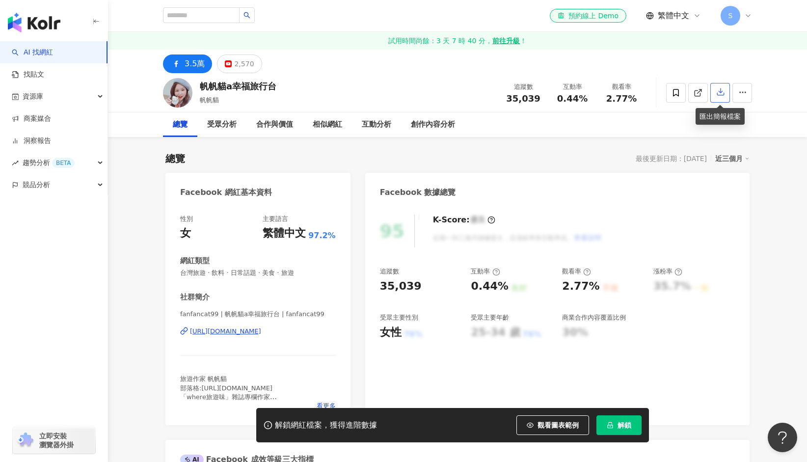
click at [615, 99] on button "button" at bounding box center [720, 93] width 20 height 20
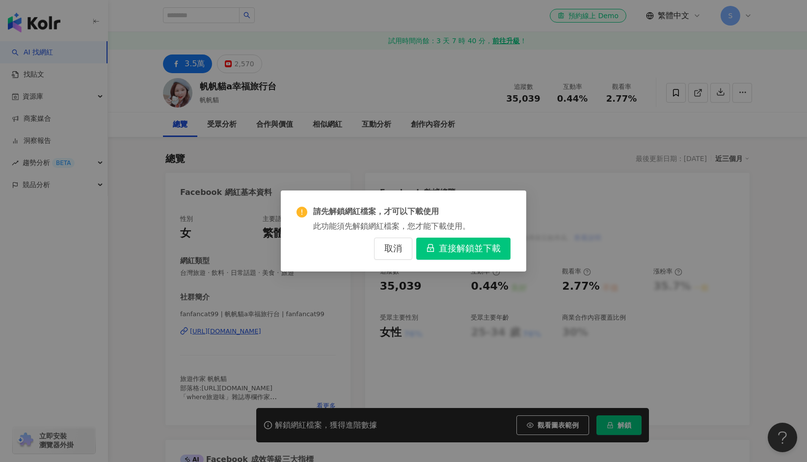
click at [487, 238] on button "直接解鎖並下載" at bounding box center [463, 249] width 94 height 22
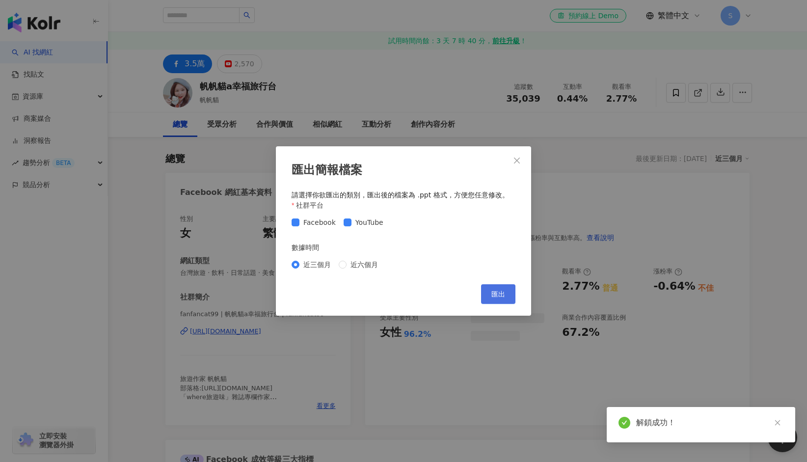
click at [506, 290] on button "匯出" at bounding box center [498, 294] width 34 height 20
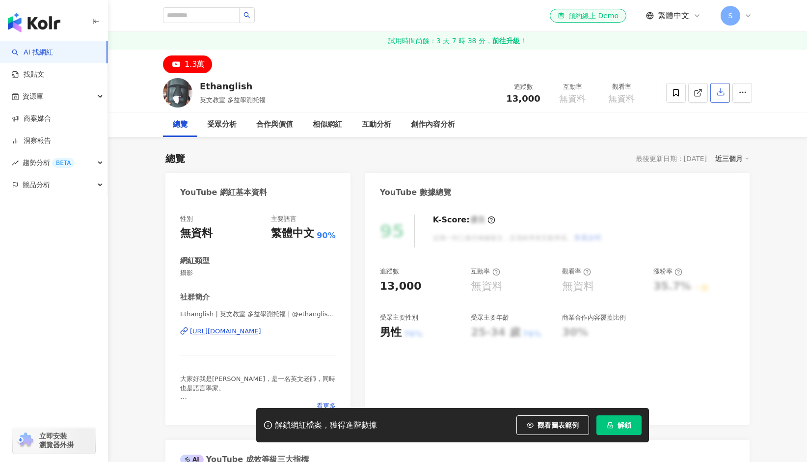
click at [720, 94] on icon "button" at bounding box center [720, 91] width 9 height 9
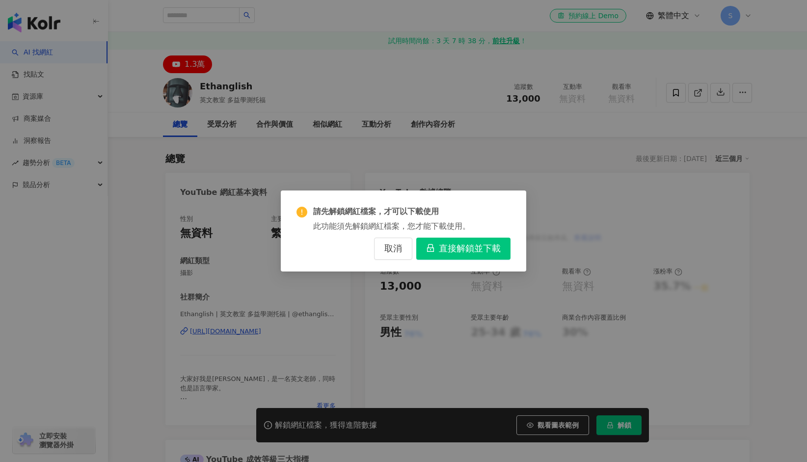
click at [497, 243] on span "直接解鎖並下載" at bounding box center [470, 248] width 62 height 11
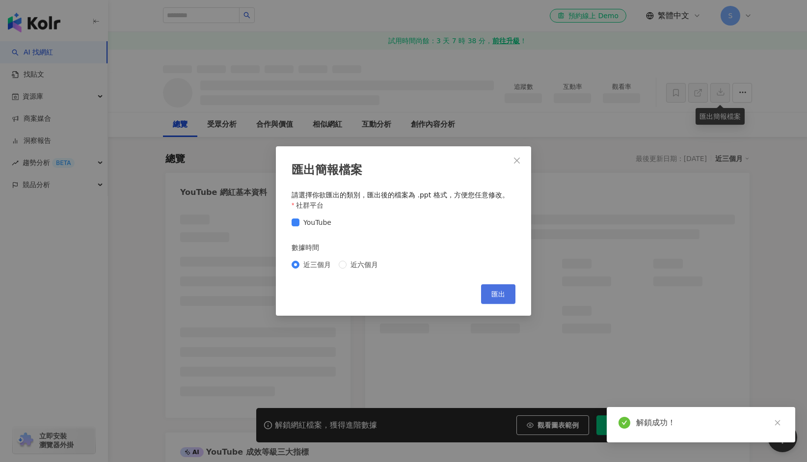
click at [499, 289] on button "匯出" at bounding box center [498, 294] width 34 height 20
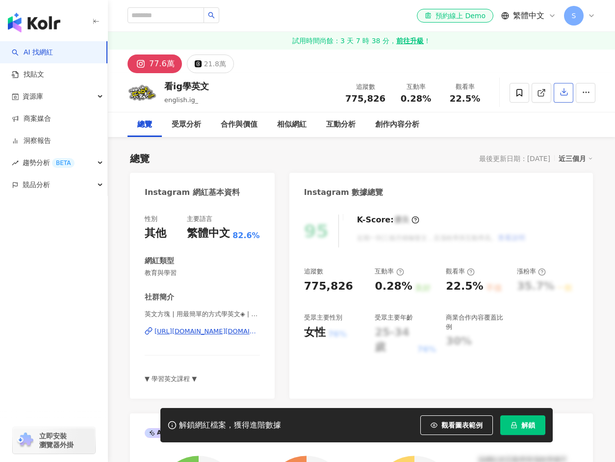
click at [562, 97] on button "button" at bounding box center [564, 93] width 20 height 20
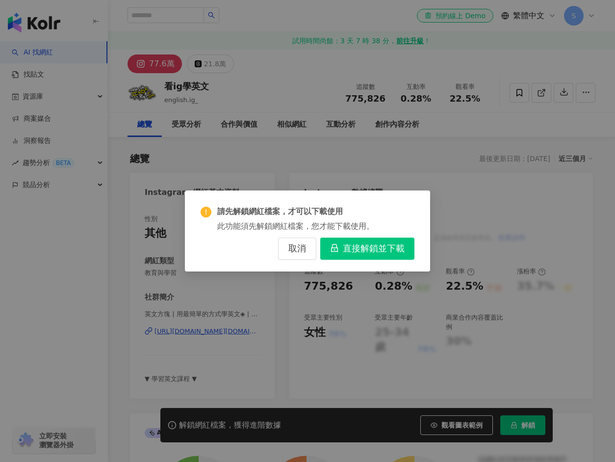
click at [371, 248] on span "直接解鎖並下載" at bounding box center [374, 248] width 62 height 11
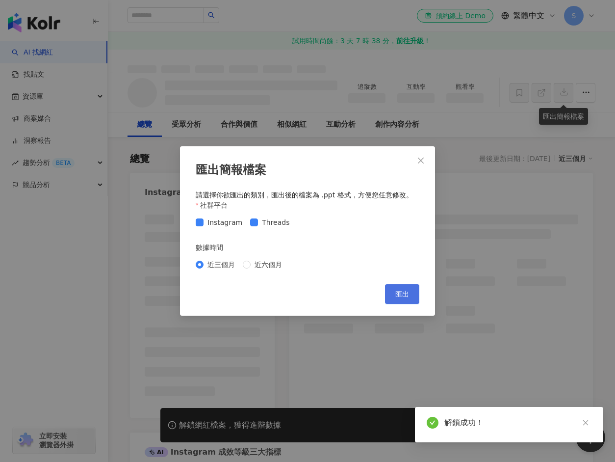
click at [397, 288] on button "匯出" at bounding box center [402, 294] width 34 height 20
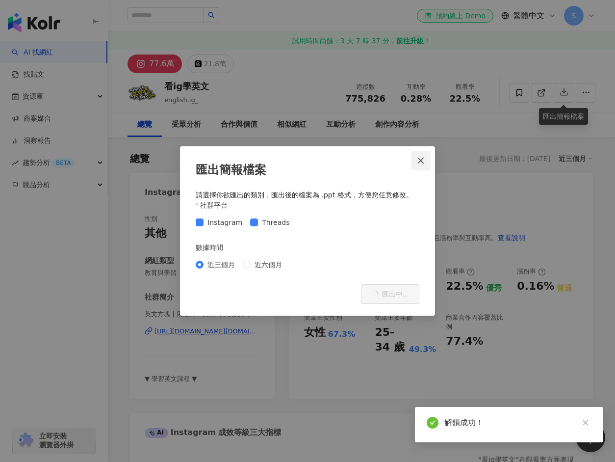
click at [424, 164] on button "Close" at bounding box center [421, 161] width 20 height 20
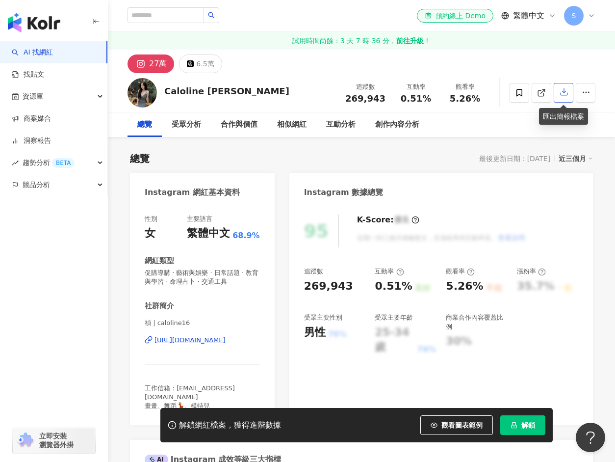
click at [560, 92] on icon "button" at bounding box center [564, 91] width 9 height 9
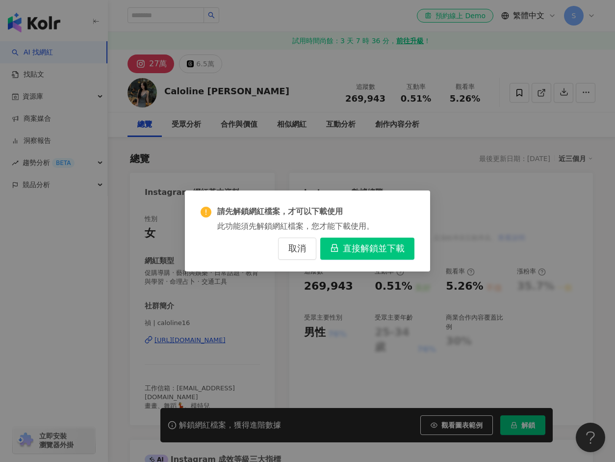
click at [367, 243] on span "直接解鎖並下載" at bounding box center [374, 248] width 62 height 11
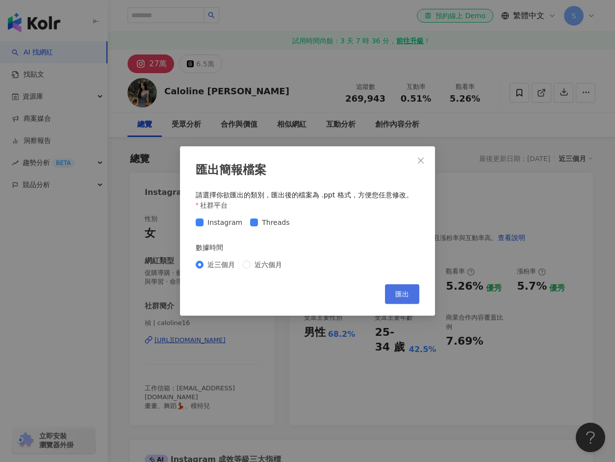
click at [400, 295] on span "匯出" at bounding box center [403, 294] width 14 height 8
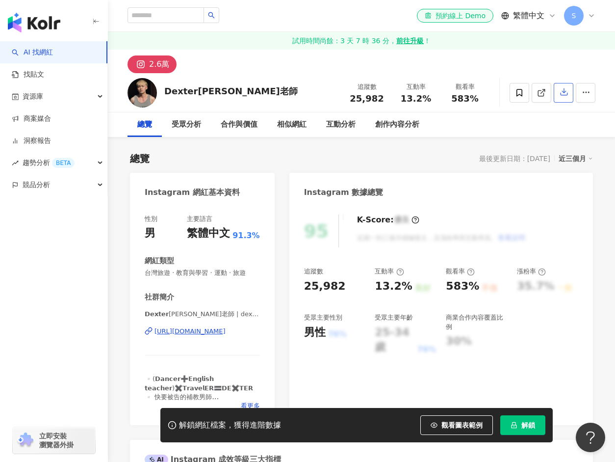
click at [564, 91] on icon "button" at bounding box center [564, 91] width 9 height 9
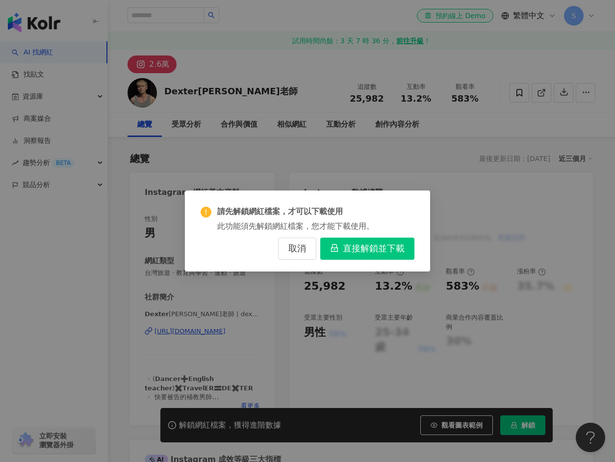
click at [372, 251] on span "直接解鎖並下載" at bounding box center [374, 248] width 62 height 11
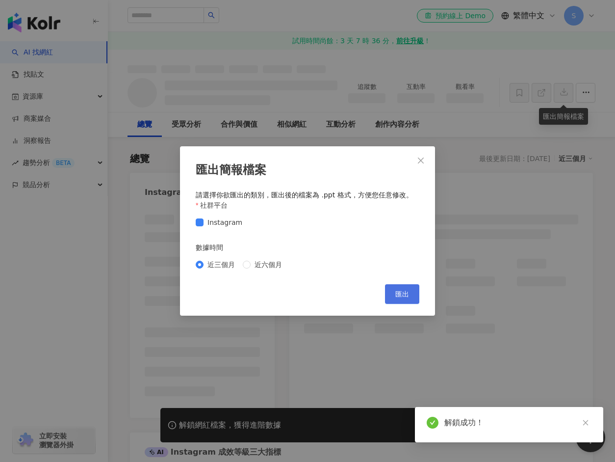
click at [398, 299] on button "匯出" at bounding box center [402, 294] width 34 height 20
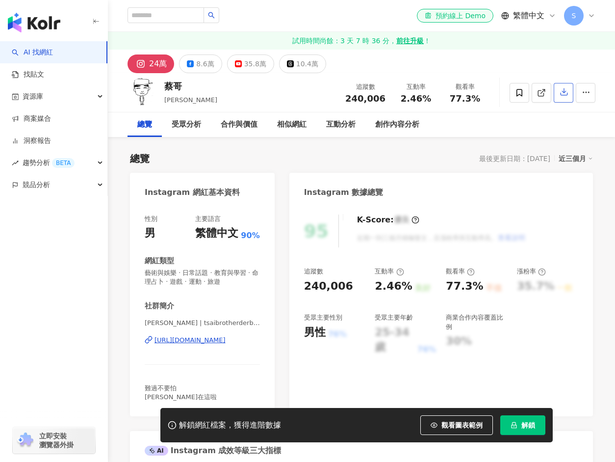
click at [569, 91] on button "button" at bounding box center [564, 93] width 20 height 20
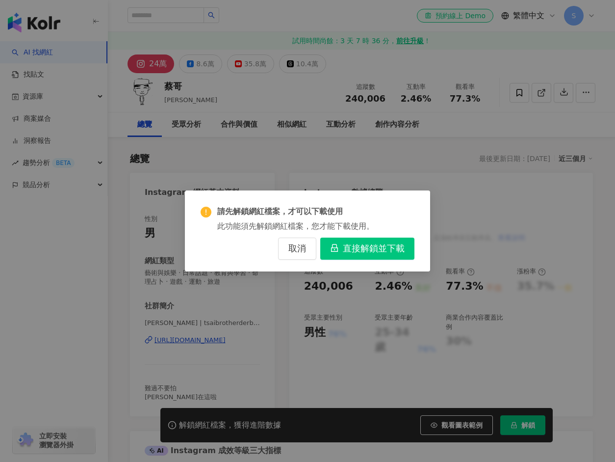
click at [374, 247] on span "直接解鎖並下載" at bounding box center [374, 248] width 62 height 11
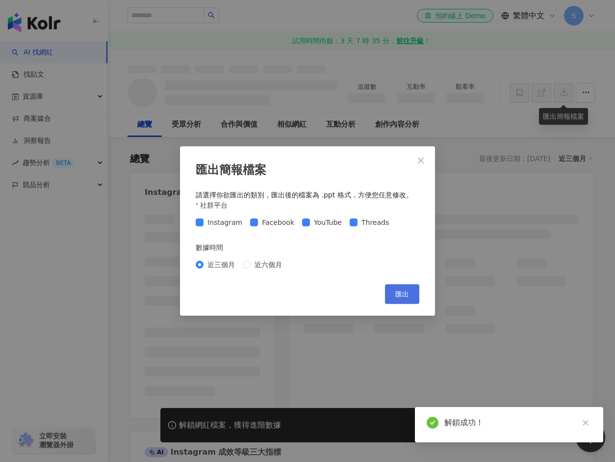
click at [395, 288] on button "匯出" at bounding box center [402, 294] width 34 height 20
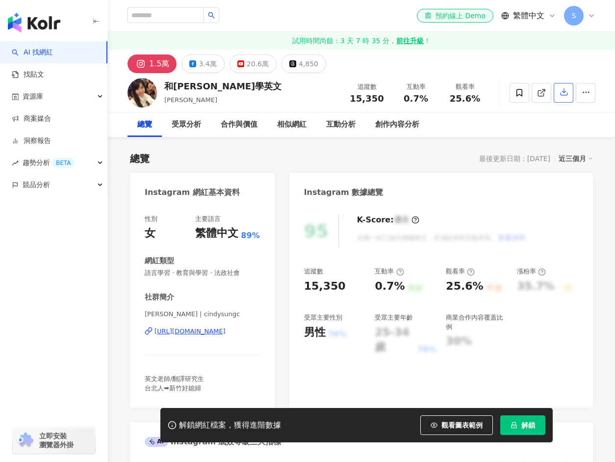
click at [568, 92] on icon "button" at bounding box center [564, 91] width 9 height 9
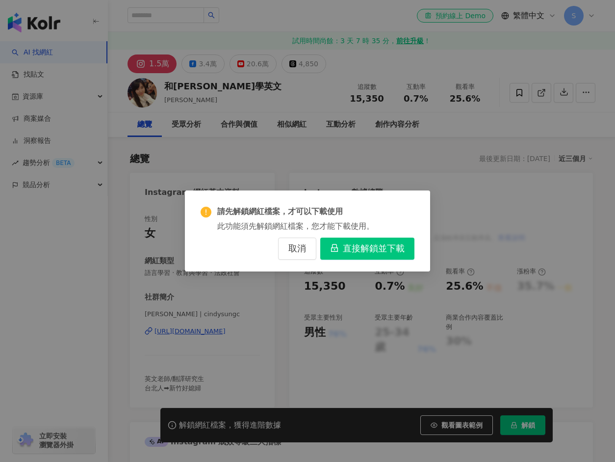
click at [391, 247] on span "直接解鎖並下載" at bounding box center [374, 248] width 62 height 11
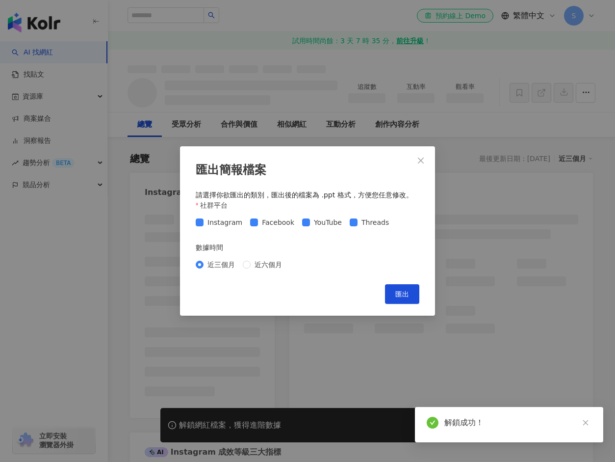
click at [370, 250] on div "請先解鎖網紅檔案，才可以下載使用 此功能須先解鎖網紅檔案，您才能下載使用。 取消 直接解鎖並下載" at bounding box center [307, 231] width 615 height 462
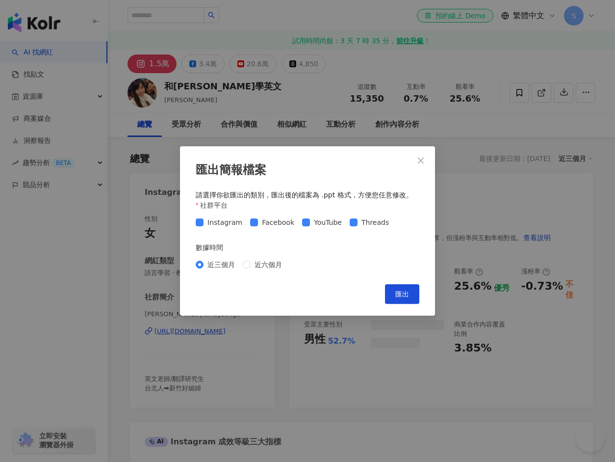
click at [399, 289] on div "請先解鎖網紅檔案，才可以下載使用 此功能須先解鎖網紅檔案，您才能下載使用。 取消 直接解鎖並下載" at bounding box center [307, 231] width 615 height 462
click at [400, 293] on div "請先解鎖網紅檔案，才可以下載使用 此功能須先解鎖網紅檔案，您才能下載使用。 取消 直接解鎖並下載" at bounding box center [307, 231] width 615 height 462
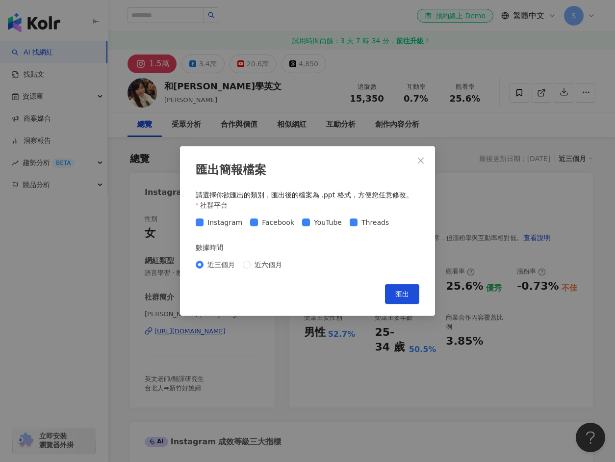
click at [402, 291] on div "請先解鎖網紅檔案，才可以下載使用 此功能須先解鎖網紅檔案，您才能下載使用。 取消 直接解鎖並下載" at bounding box center [307, 231] width 615 height 462
click at [400, 290] on div "請先解鎖網紅檔案，才可以下載使用 此功能須先解鎖網紅檔案，您才能下載使用。 取消 直接解鎖並下載" at bounding box center [307, 231] width 615 height 462
click at [400, 293] on div "請先解鎖網紅檔案，才可以下載使用 此功能須先解鎖網紅檔案，您才能下載使用。 取消 直接解鎖並下載" at bounding box center [307, 231] width 615 height 462
click at [399, 290] on div "請先解鎖網紅檔案，才可以下載使用 此功能須先解鎖網紅檔案，您才能下載使用。 取消 直接解鎖並下載" at bounding box center [307, 231] width 615 height 462
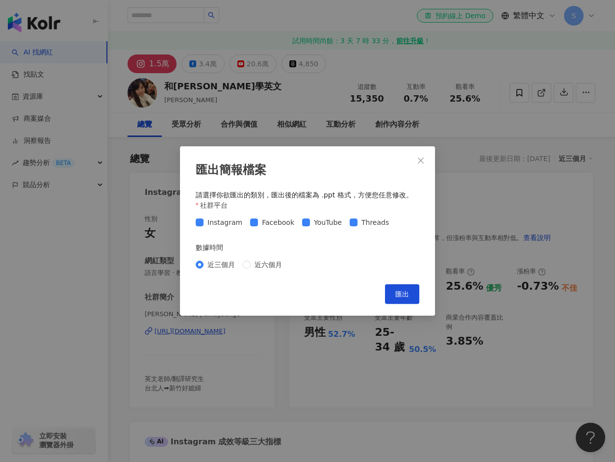
scroll to position [196, 0]
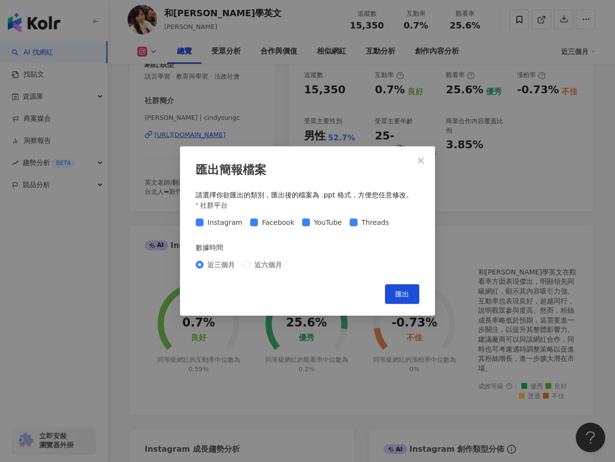
click at [402, 290] on div "請先解鎖網紅檔案，才可以下載使用 此功能須先解鎖網紅檔案，您才能下載使用。 取消 直接解鎖並下載" at bounding box center [307, 231] width 615 height 462
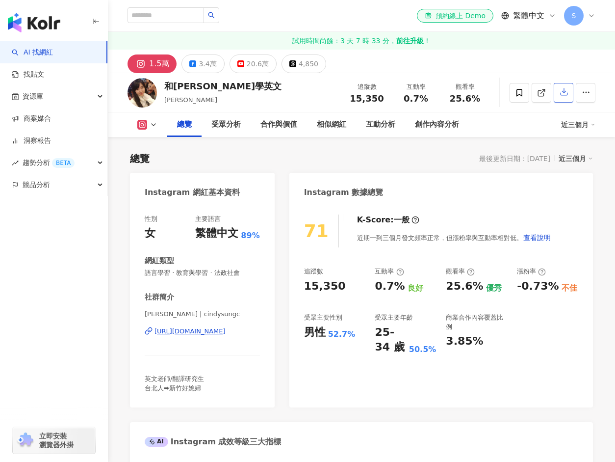
click at [567, 90] on icon "button" at bounding box center [564, 91] width 9 height 9
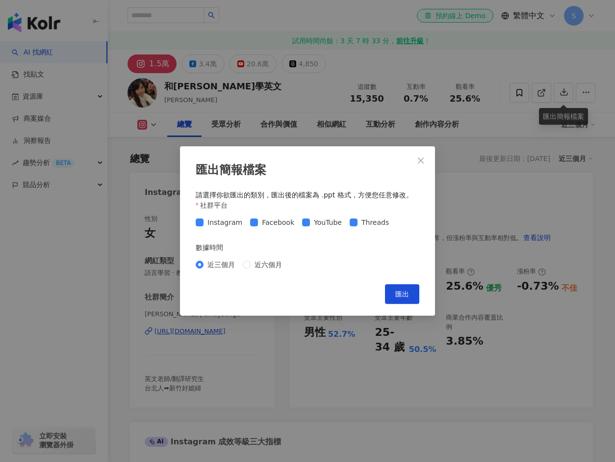
scroll to position [294, 0]
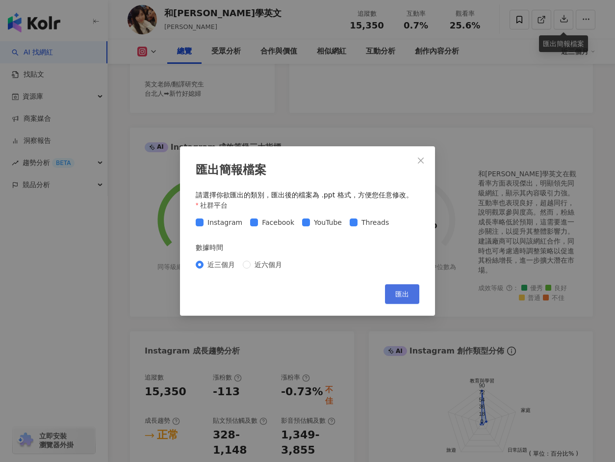
click at [397, 289] on button "匯出" at bounding box center [402, 294] width 34 height 20
click at [399, 290] on button "匯出" at bounding box center [402, 294] width 34 height 20
click at [422, 163] on icon "close" at bounding box center [421, 161] width 8 height 8
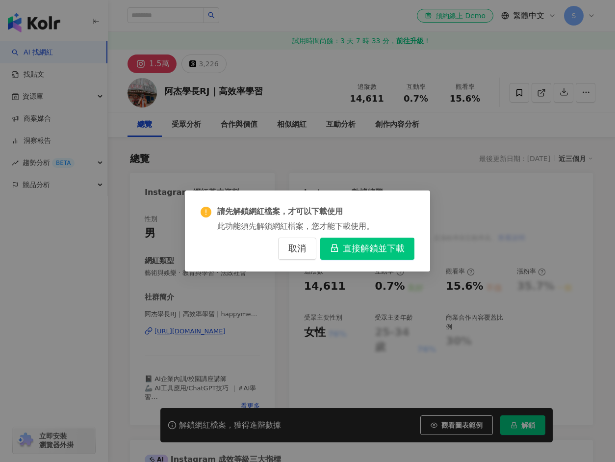
click at [361, 247] on span "直接解鎖並下載" at bounding box center [374, 248] width 62 height 11
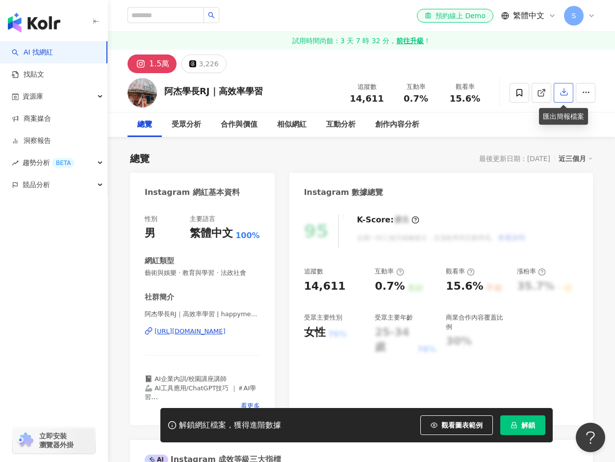
click at [559, 83] on button "button" at bounding box center [564, 93] width 20 height 20
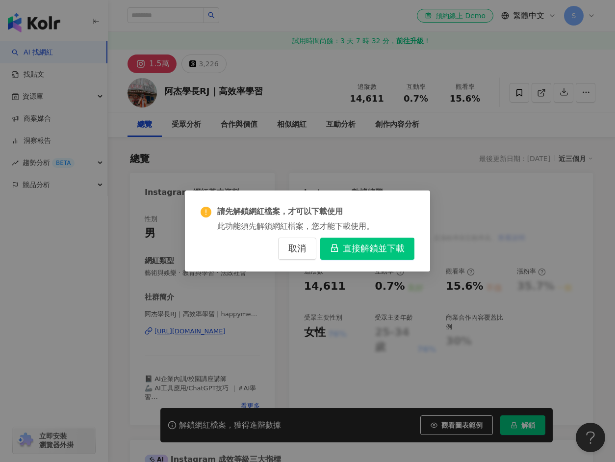
click at [346, 249] on span "直接解鎖並下載" at bounding box center [374, 248] width 62 height 11
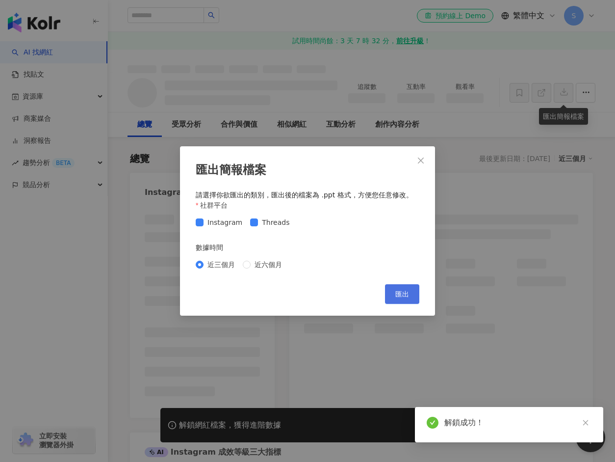
click at [409, 293] on span "匯出" at bounding box center [403, 294] width 14 height 8
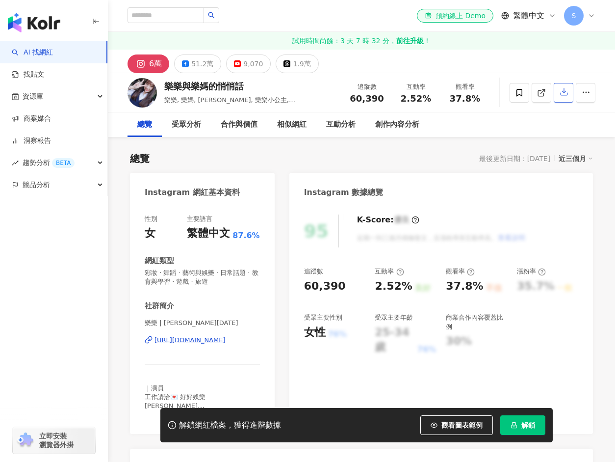
click at [570, 86] on button "button" at bounding box center [564, 93] width 20 height 20
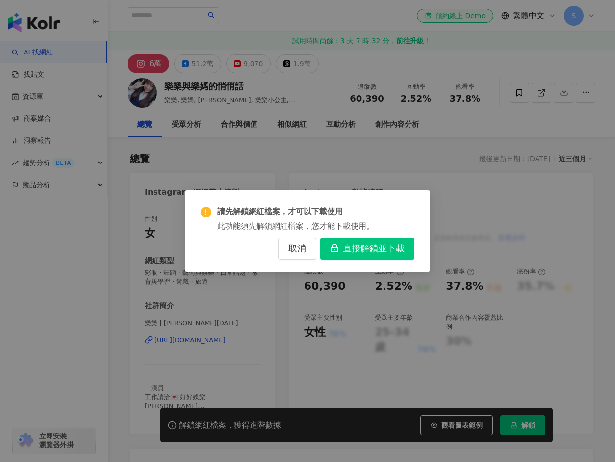
click at [396, 246] on span "直接解鎖並下載" at bounding box center [374, 248] width 62 height 11
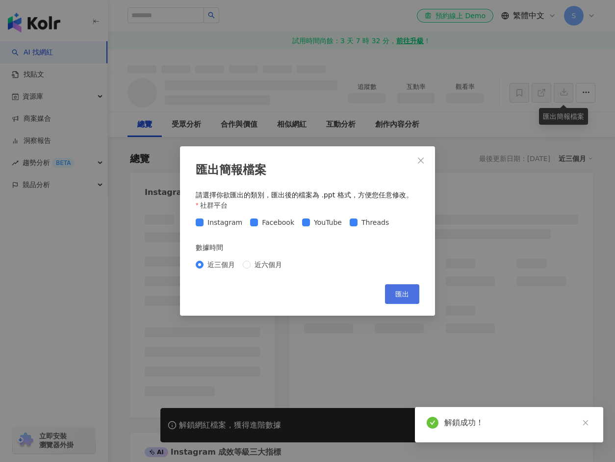
click at [410, 293] on button "匯出" at bounding box center [402, 294] width 34 height 20
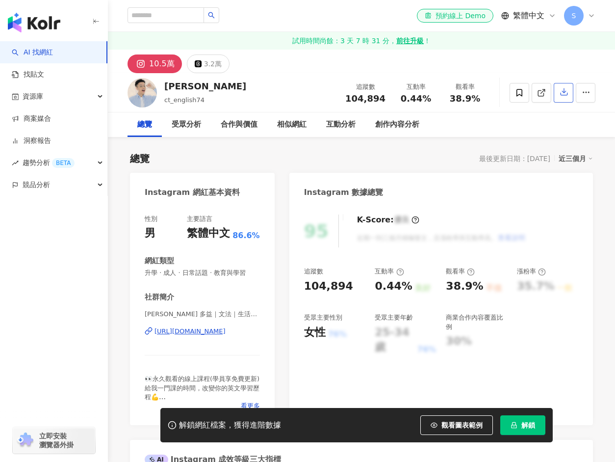
click at [560, 92] on icon "button" at bounding box center [564, 91] width 9 height 9
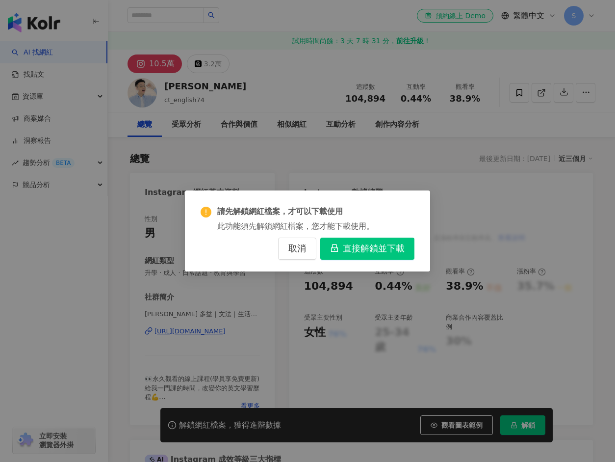
click at [386, 242] on button "直接解鎖並下載" at bounding box center [367, 249] width 94 height 22
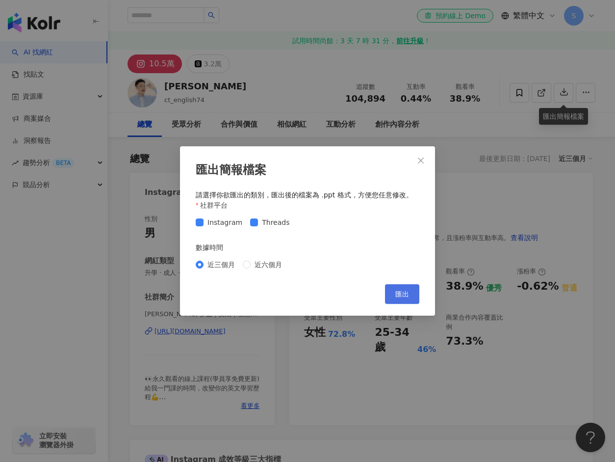
click at [402, 290] on button "匯出" at bounding box center [402, 294] width 34 height 20
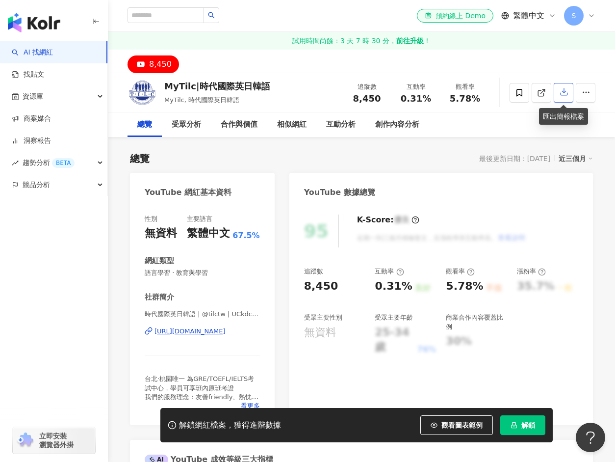
click at [564, 95] on icon "button" at bounding box center [564, 92] width 7 height 7
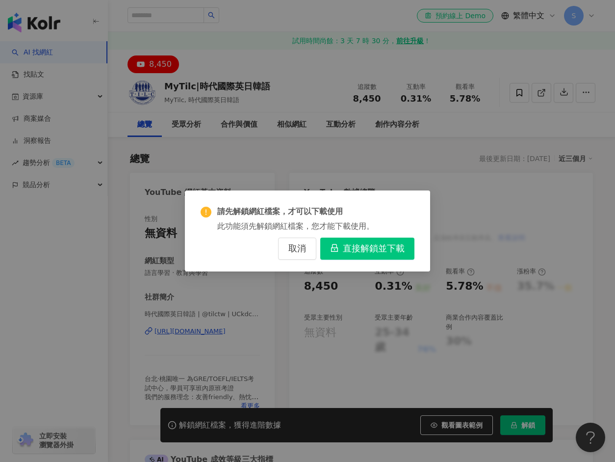
click at [380, 240] on button "直接解鎖並下載" at bounding box center [367, 249] width 94 height 22
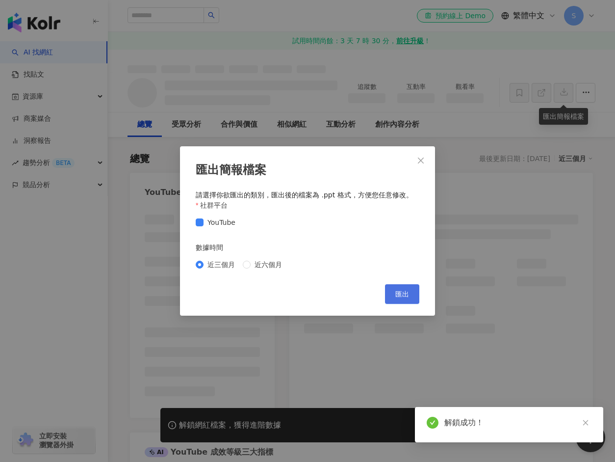
click at [409, 291] on span "匯出" at bounding box center [403, 294] width 14 height 8
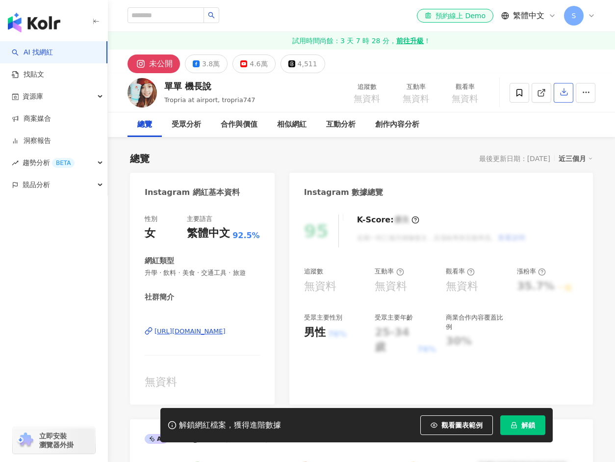
click at [560, 91] on icon "button" at bounding box center [564, 91] width 9 height 9
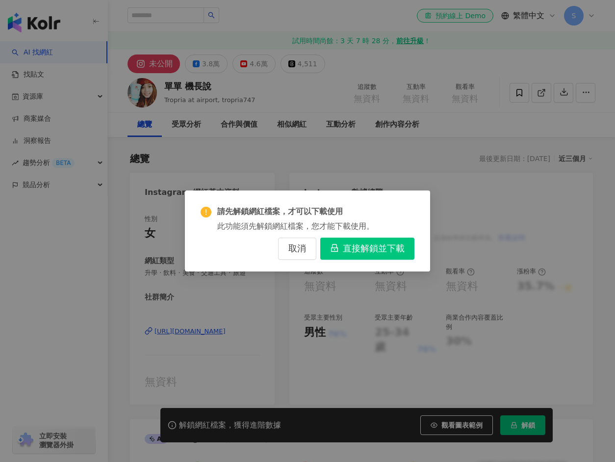
click at [371, 252] on span "直接解鎖並下載" at bounding box center [374, 248] width 62 height 11
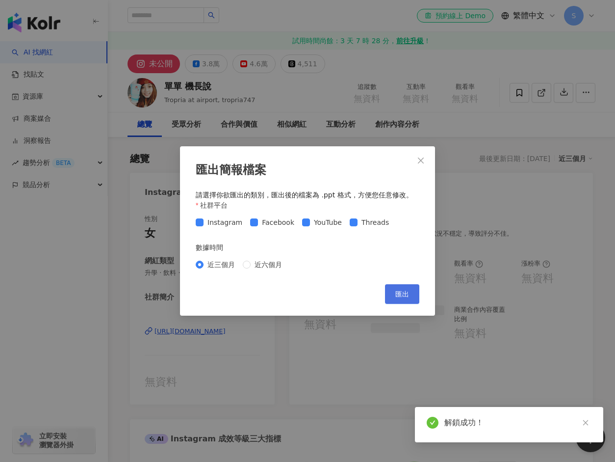
click at [404, 293] on span "匯出" at bounding box center [403, 294] width 14 height 8
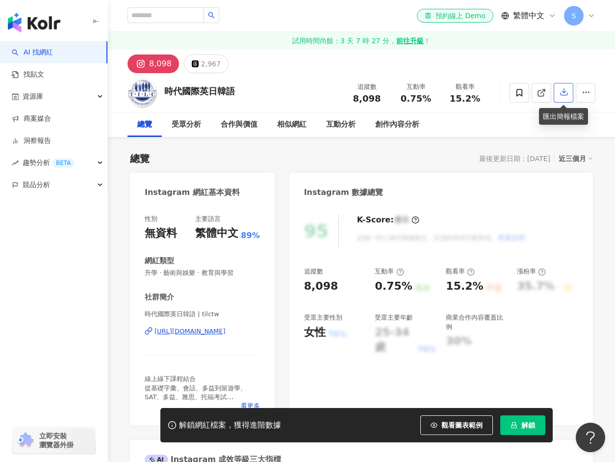
click at [566, 94] on icon "button" at bounding box center [564, 91] width 9 height 9
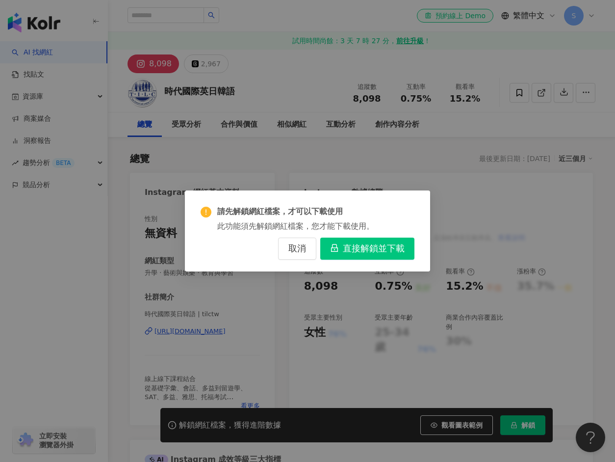
click at [377, 246] on span "直接解鎖並下載" at bounding box center [374, 248] width 62 height 11
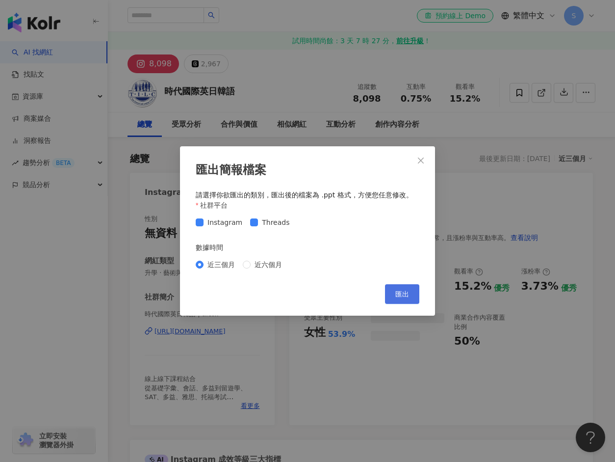
click at [405, 290] on span "匯出" at bounding box center [403, 294] width 14 height 8
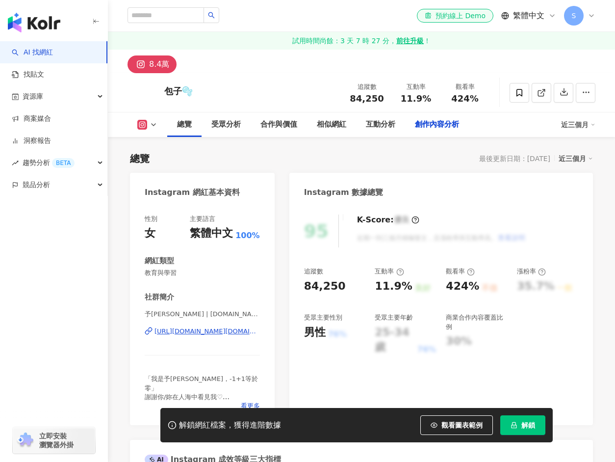
scroll to position [2996, 0]
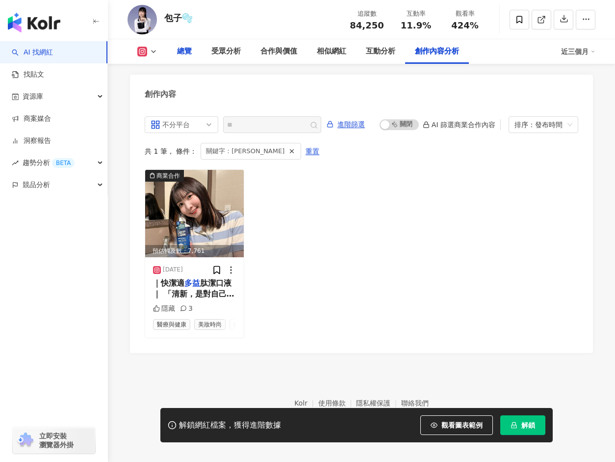
click at [183, 49] on div "總覽" at bounding box center [184, 52] width 15 height 12
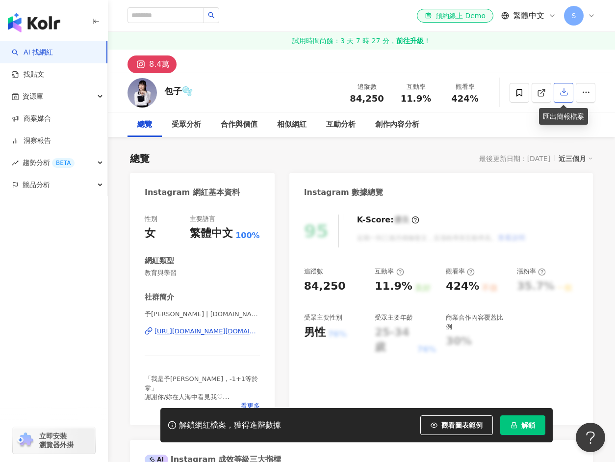
click at [568, 87] on button "button" at bounding box center [564, 93] width 20 height 20
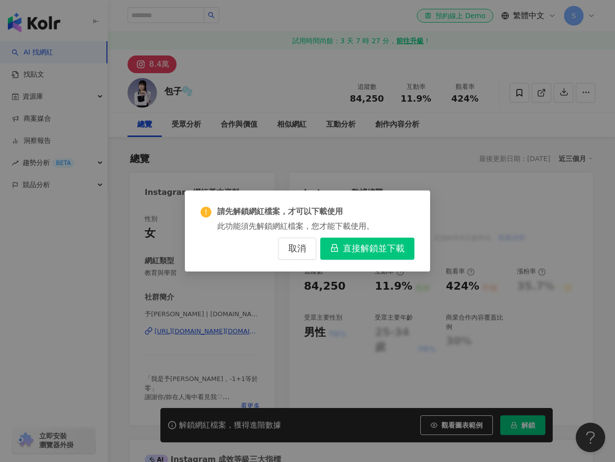
click at [381, 249] on span "直接解鎖並下載" at bounding box center [374, 248] width 62 height 11
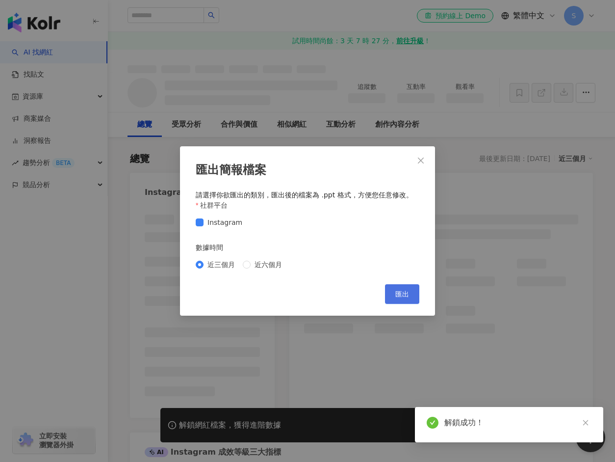
click at [395, 294] on button "匯出" at bounding box center [402, 294] width 34 height 20
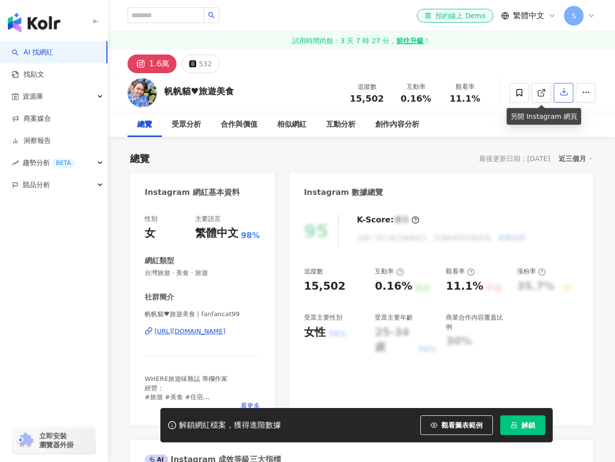
click at [560, 89] on icon "button" at bounding box center [564, 91] width 9 height 9
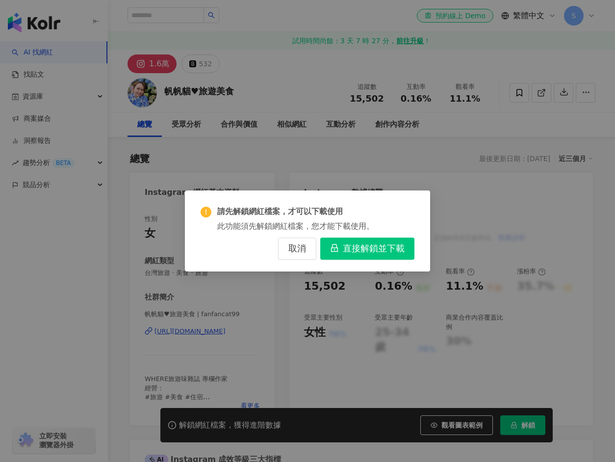
click at [360, 253] on span "直接解鎖並下載" at bounding box center [374, 248] width 62 height 11
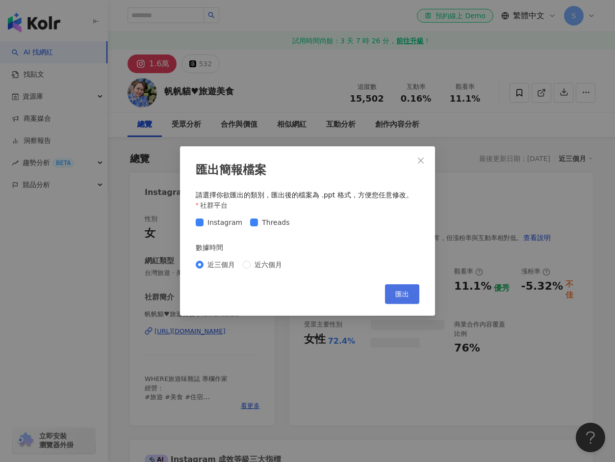
click at [402, 292] on span "匯出" at bounding box center [403, 294] width 14 height 8
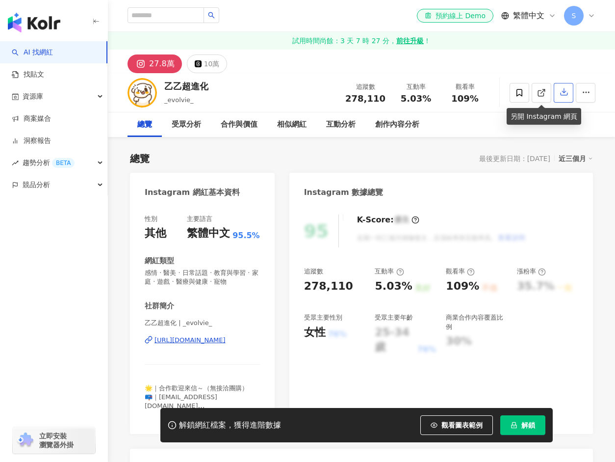
click at [567, 87] on icon "button" at bounding box center [564, 91] width 9 height 9
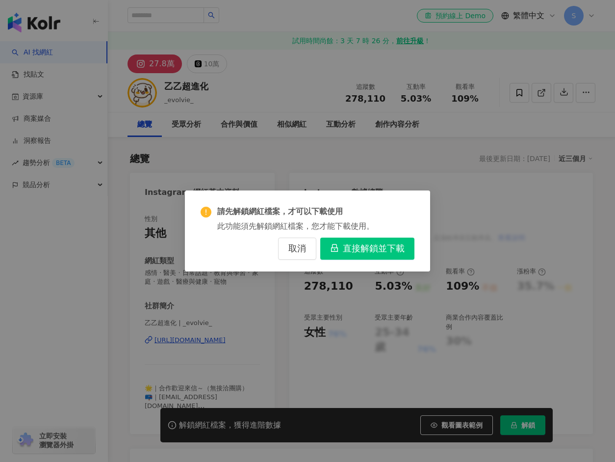
click at [375, 246] on span "直接解鎖並下載" at bounding box center [374, 248] width 62 height 11
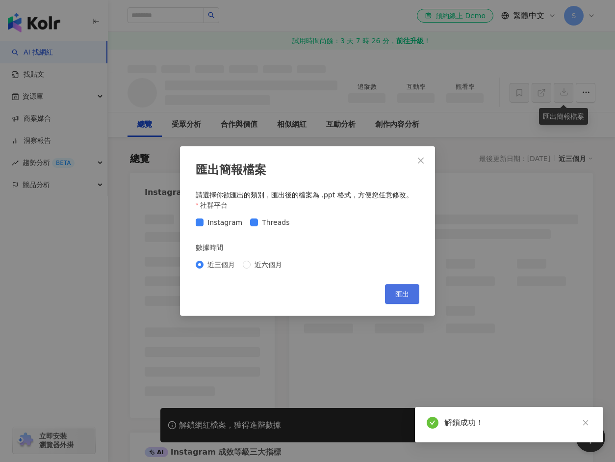
click at [397, 297] on span "匯出" at bounding box center [403, 294] width 14 height 8
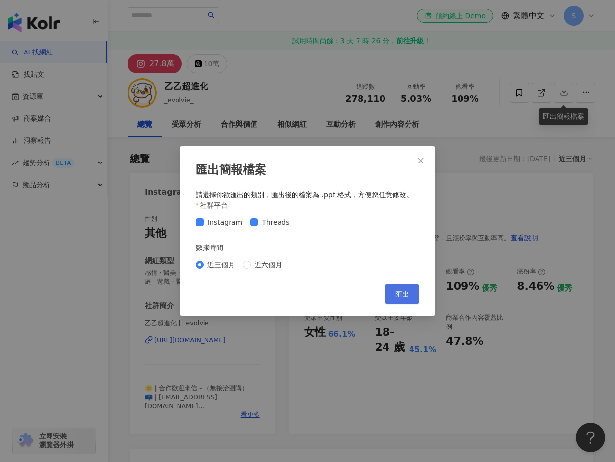
click at [395, 291] on button "匯出" at bounding box center [402, 294] width 34 height 20
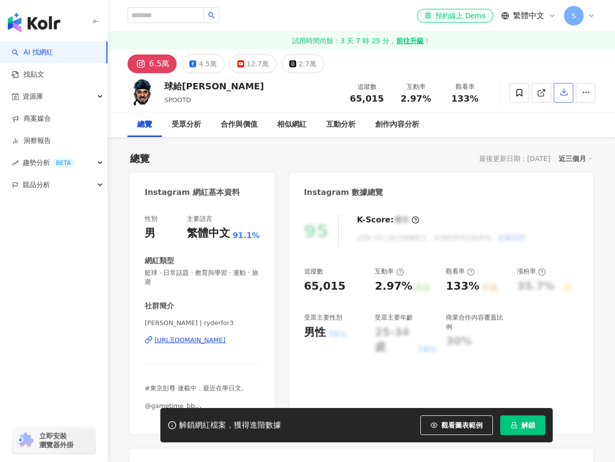
click at [564, 89] on icon "button" at bounding box center [564, 91] width 9 height 9
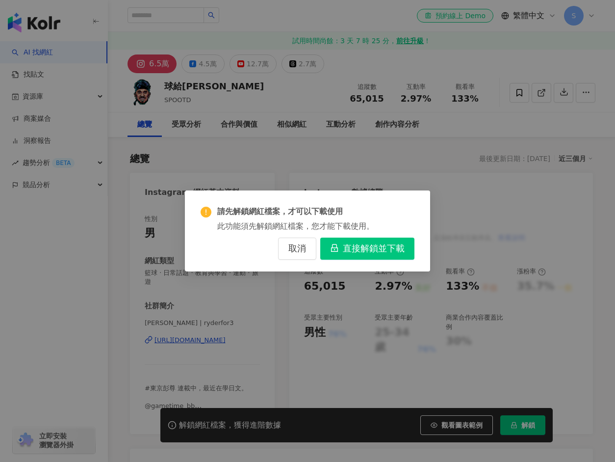
click at [400, 239] on button "直接解鎖並下載" at bounding box center [367, 249] width 94 height 22
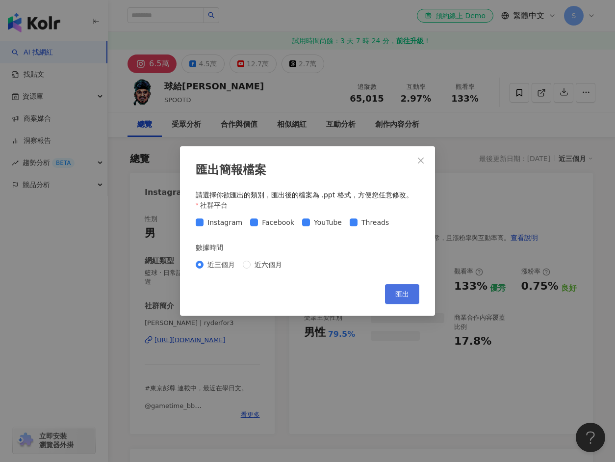
click at [408, 292] on span "匯出" at bounding box center [403, 294] width 14 height 8
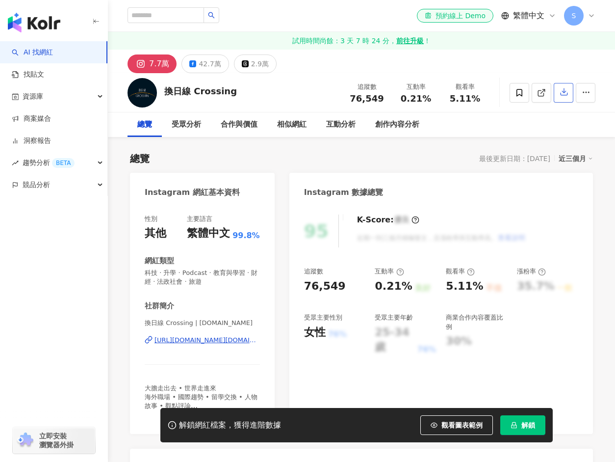
click at [562, 88] on icon "button" at bounding box center [564, 91] width 9 height 9
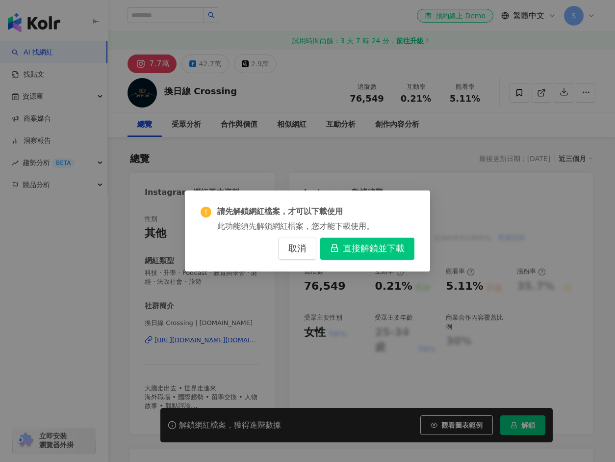
click at [377, 243] on span "直接解鎖並下載" at bounding box center [374, 248] width 62 height 11
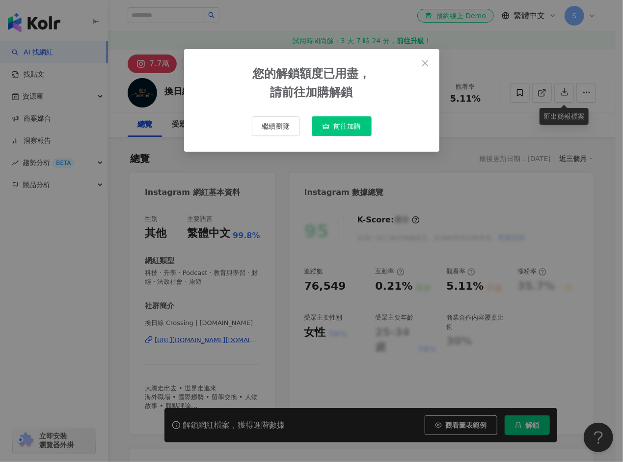
click at [343, 130] on span "前往加購" at bounding box center [347, 126] width 27 height 8
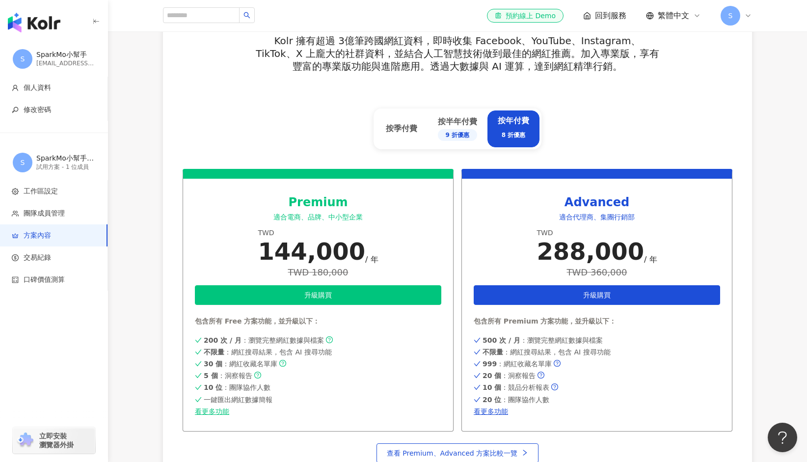
scroll to position [393, 0]
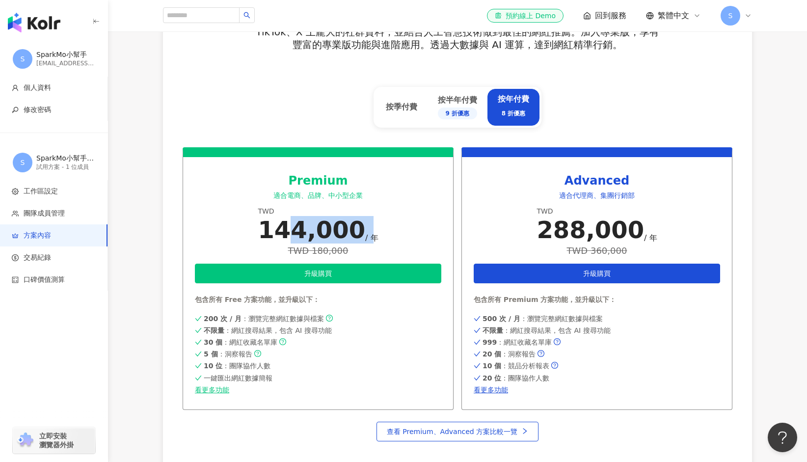
drag, startPoint x: 301, startPoint y: 235, endPoint x: 354, endPoint y: 234, distance: 53.0
click at [354, 234] on div "144,000 / 年" at bounding box center [318, 229] width 120 height 27
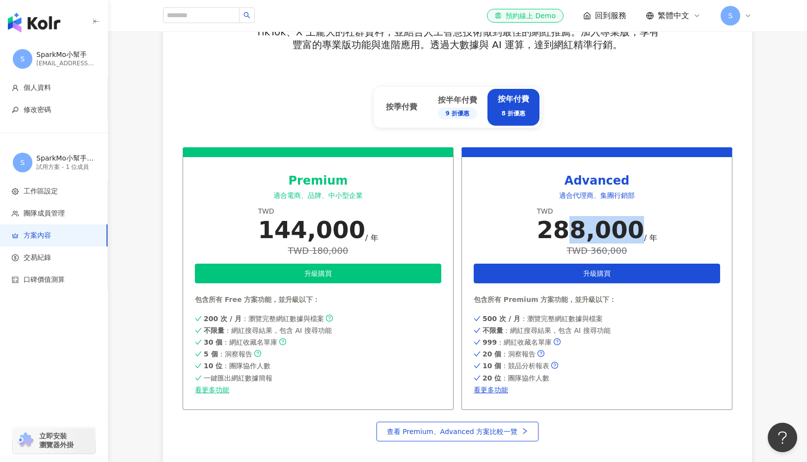
drag, startPoint x: 579, startPoint y: 229, endPoint x: 630, endPoint y: 237, distance: 51.6
click at [615, 237] on div "288,000" at bounding box center [589, 229] width 107 height 27
copy div "8,000"
click at [615, 104] on div "升級方案以獲得更完整服務 Kolr 擁有超過 3億筆跨國網紅資料，即時收集 Facebook、YouTube、Instagram、TikTok、X 上龐大的社…" at bounding box center [458, 64] width 550 height 165
copy div "288,000 / 年"
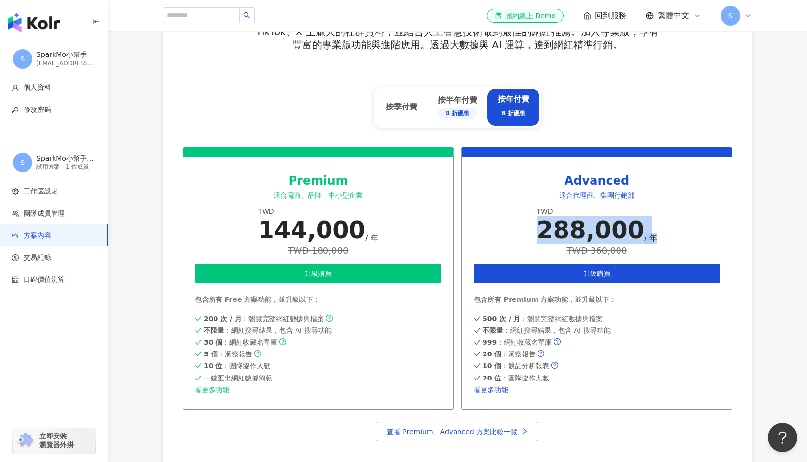
drag, startPoint x: 544, startPoint y: 223, endPoint x: 686, endPoint y: 236, distance: 142.5
click at [615, 236] on div "Advanced 適合代理商、集團行銷部 TWD 288,000 / 年 TWD 360,000 升級購買 包含所有 Premium 方案功能，並升級以下： …" at bounding box center [596, 278] width 271 height 263
